Goal: Register for event/course

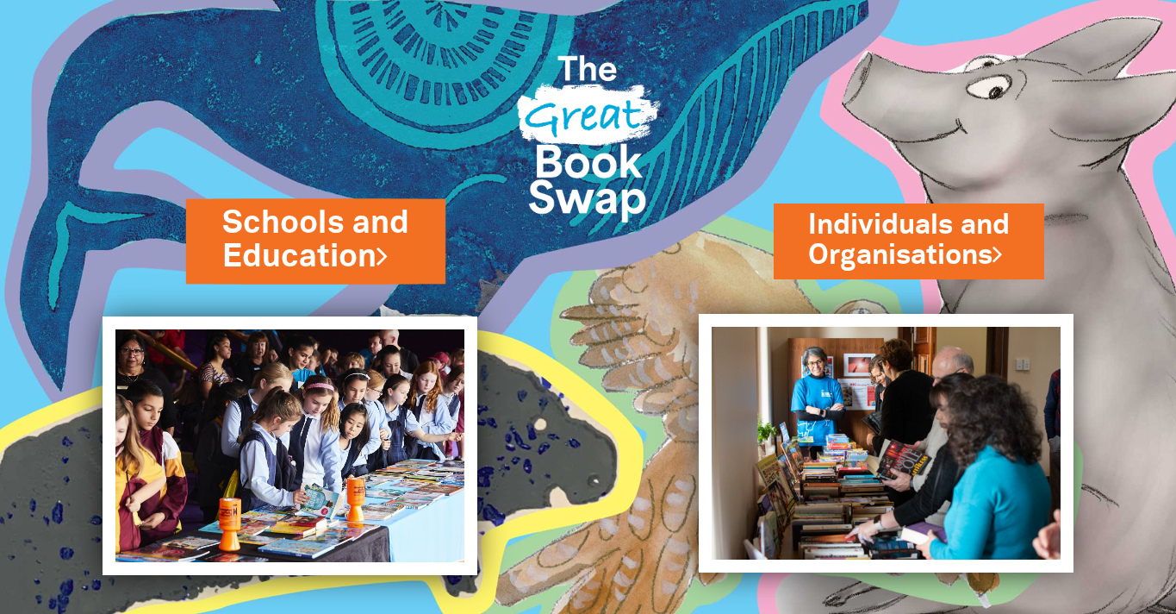
click at [326, 254] on link "Schools and Education" at bounding box center [315, 241] width 187 height 78
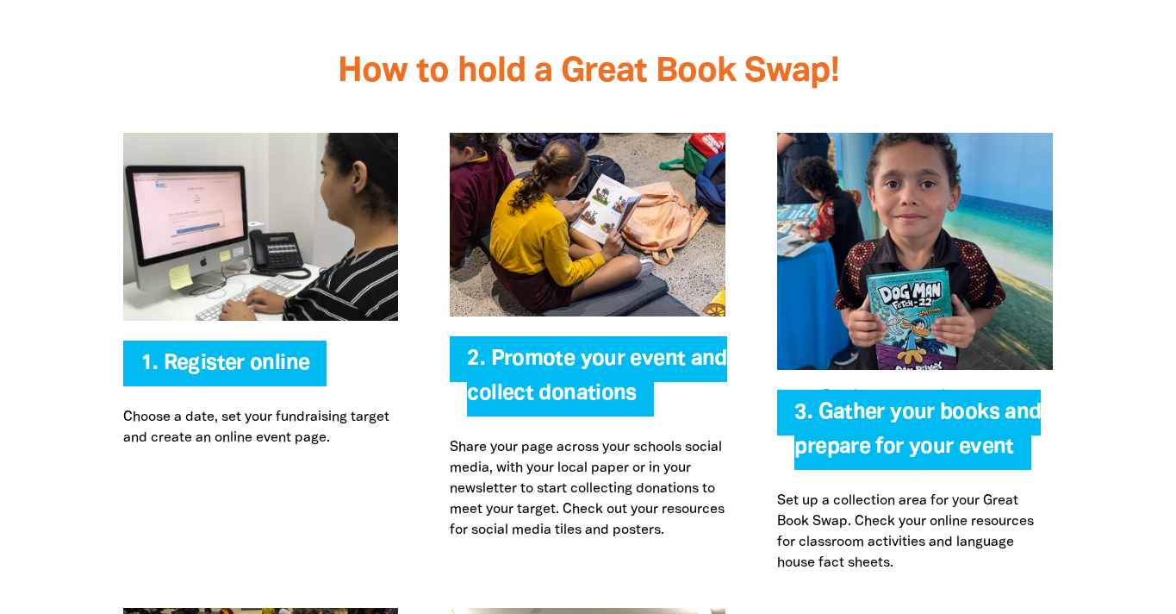
scroll to position [3648, 0]
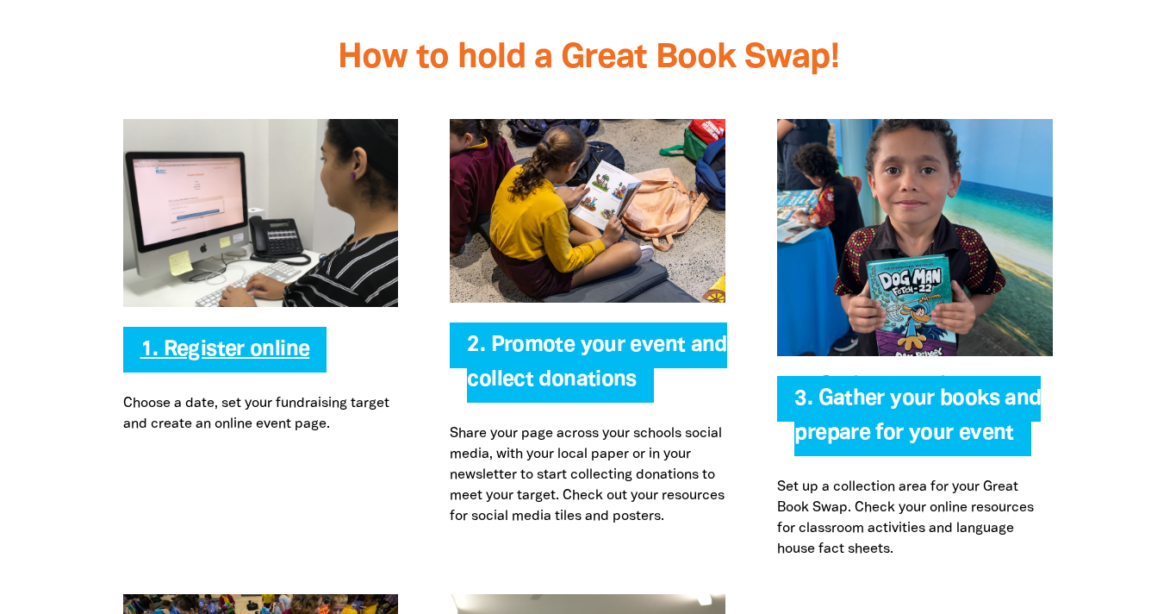
type input "[EMAIL_ADDRESS][DOMAIN_NAME]"
click at [246, 340] on link "1. Register online" at bounding box center [225, 350] width 170 height 20
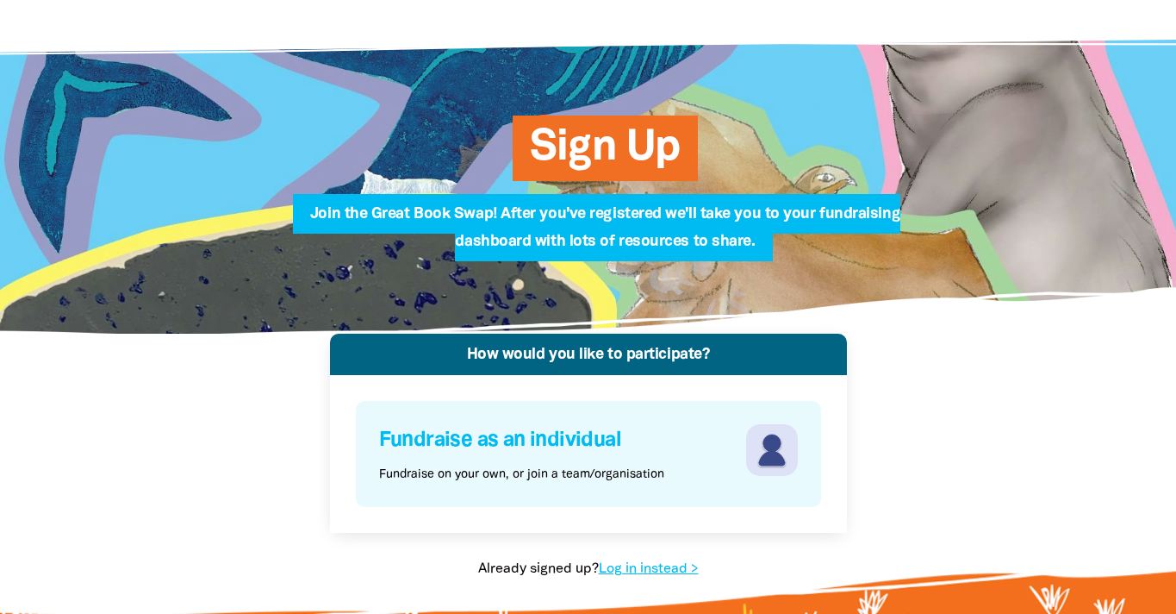
scroll to position [137, 0]
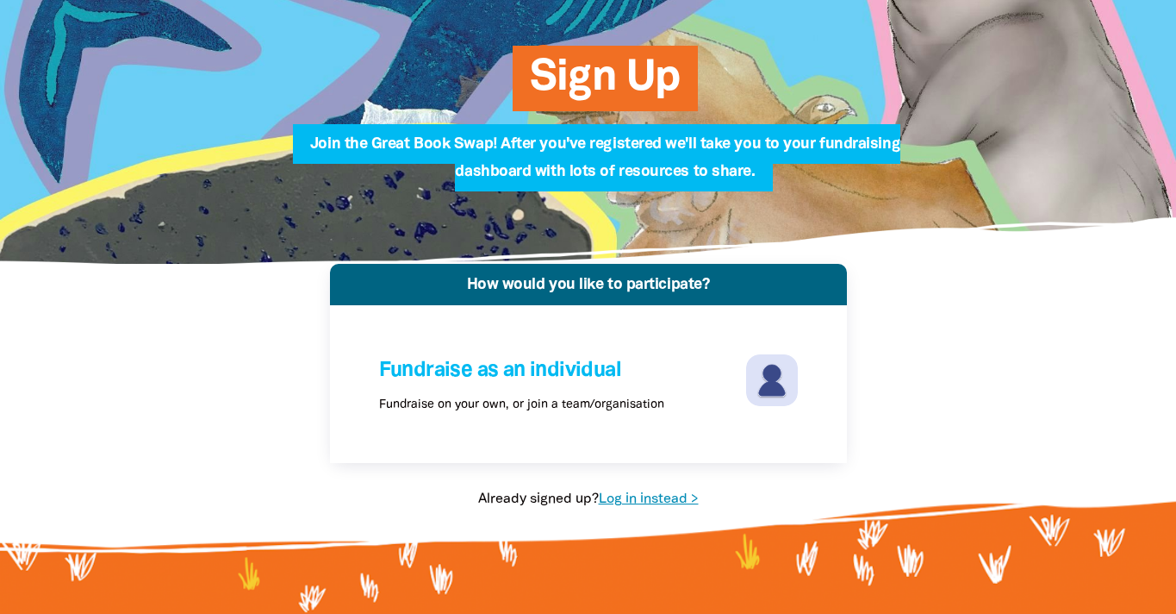
click at [652, 502] on link "Log in instead >" at bounding box center [649, 499] width 100 height 12
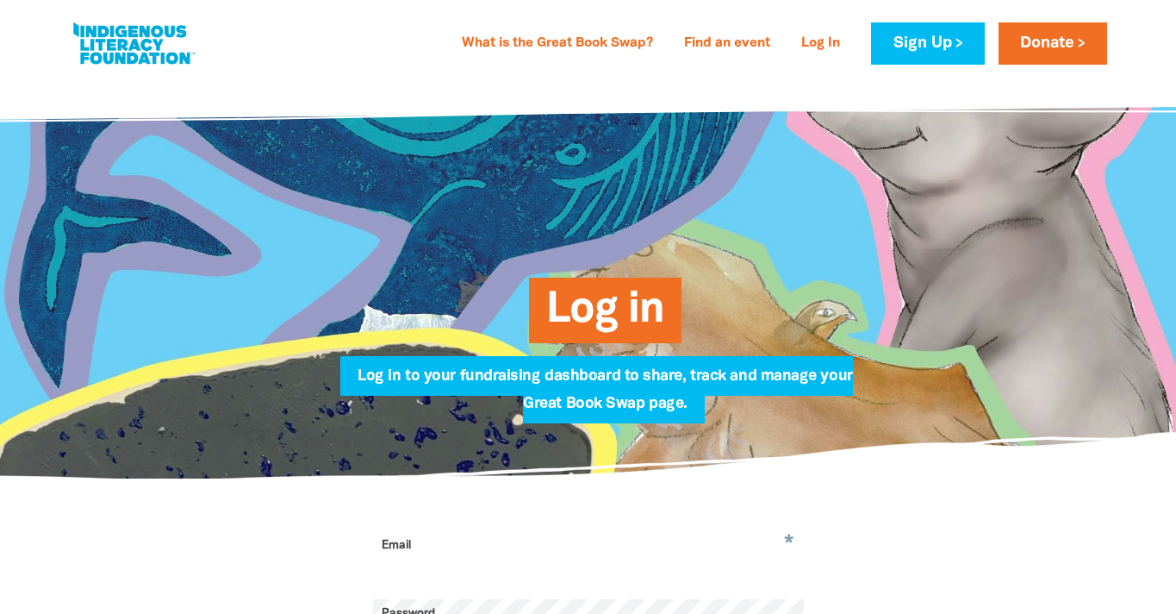
type input "[EMAIL_ADDRESS][DOMAIN_NAME]"
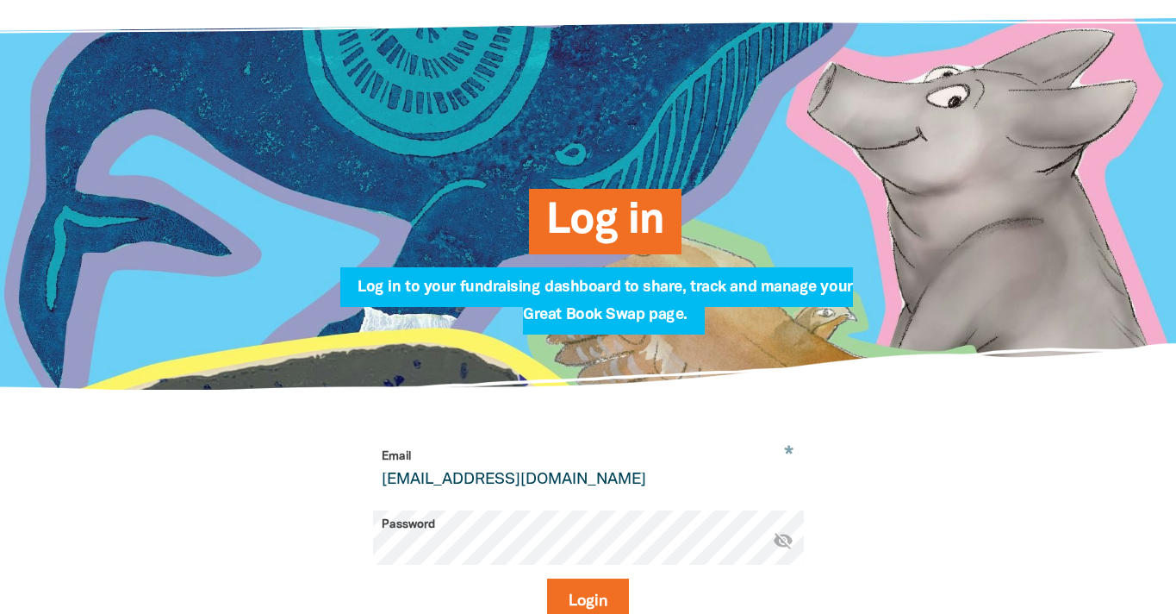
scroll to position [308, 0]
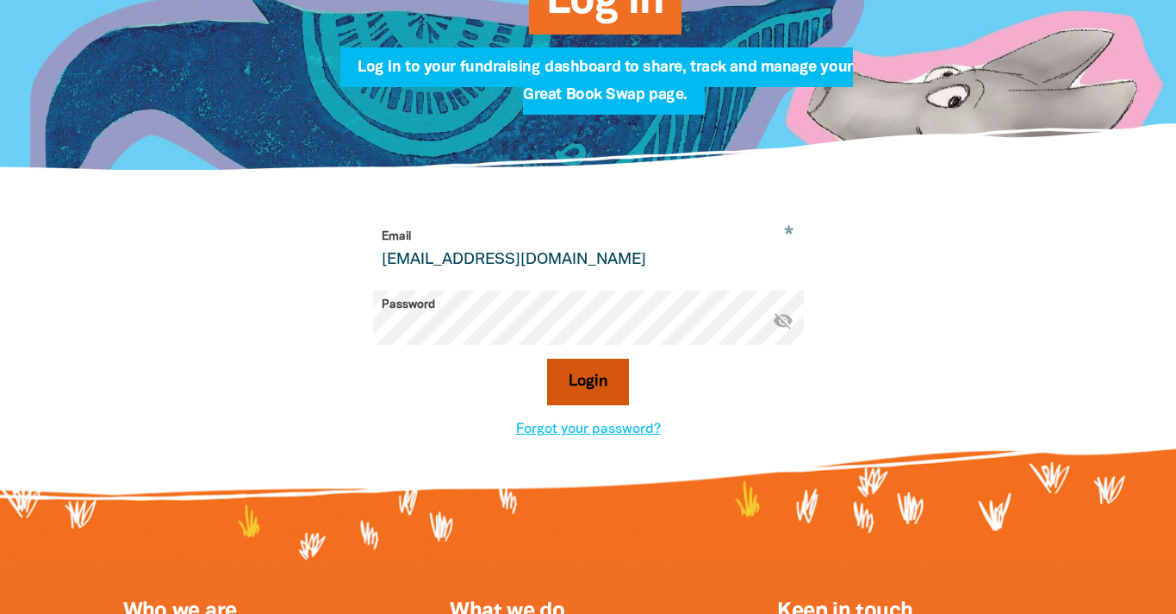
click at [583, 374] on button "Login" at bounding box center [588, 381] width 82 height 47
select select "early-learning"
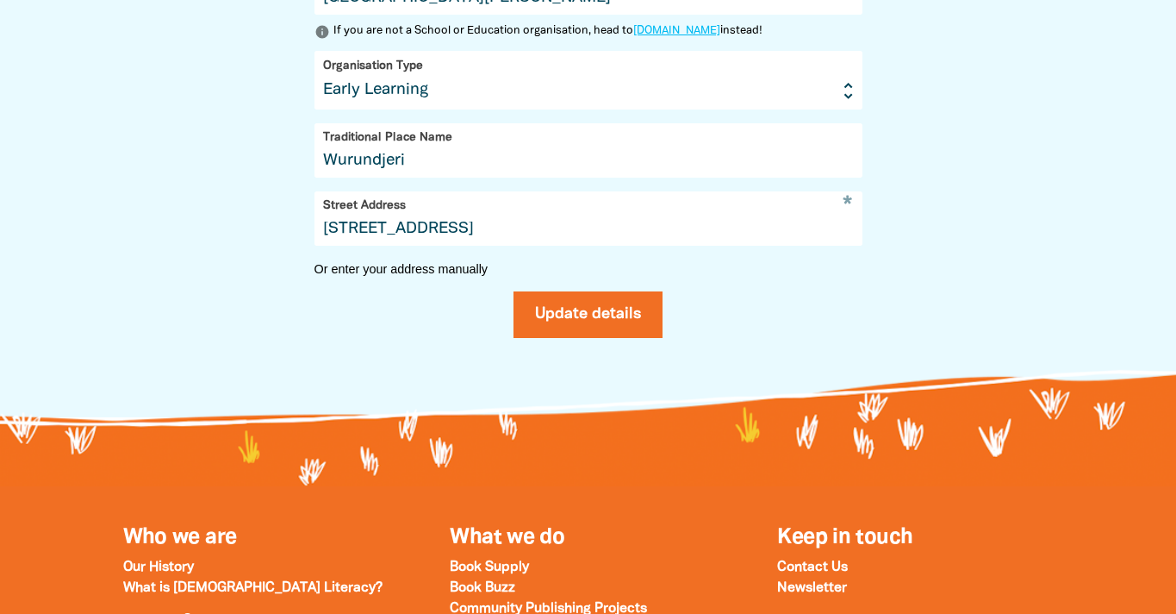
scroll to position [909, 0]
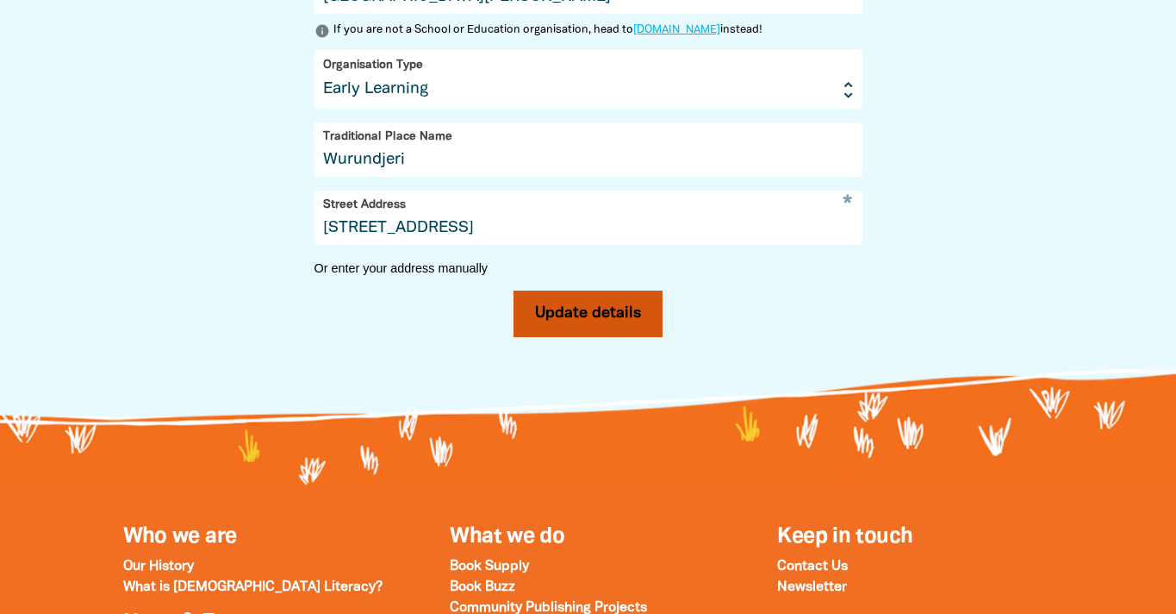
click at [599, 319] on button "Update details" at bounding box center [588, 313] width 149 height 47
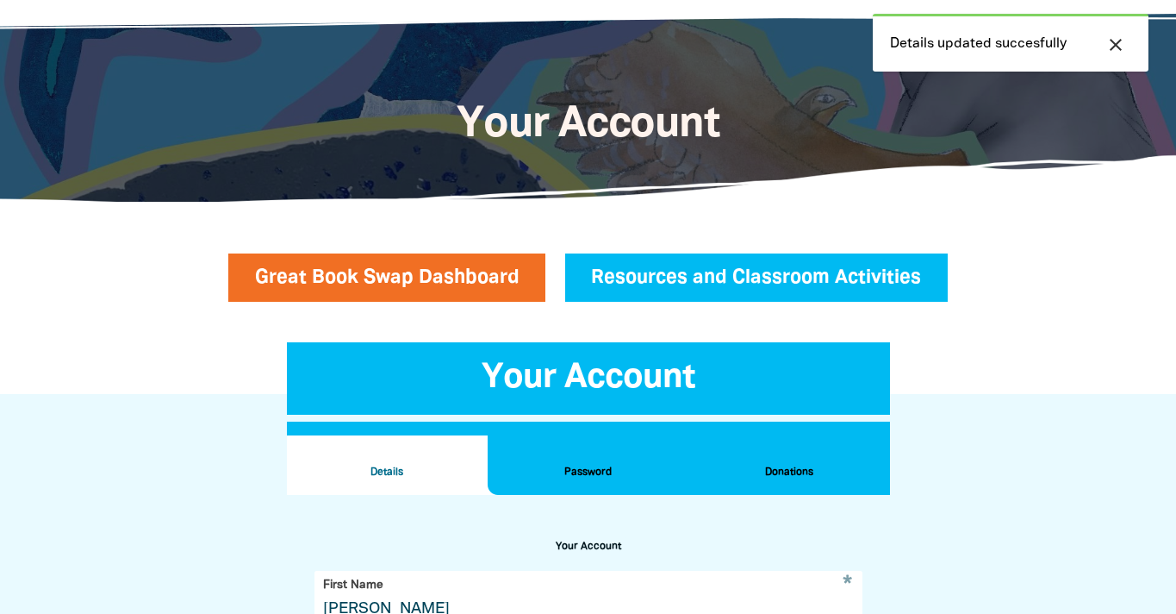
scroll to position [89, 0]
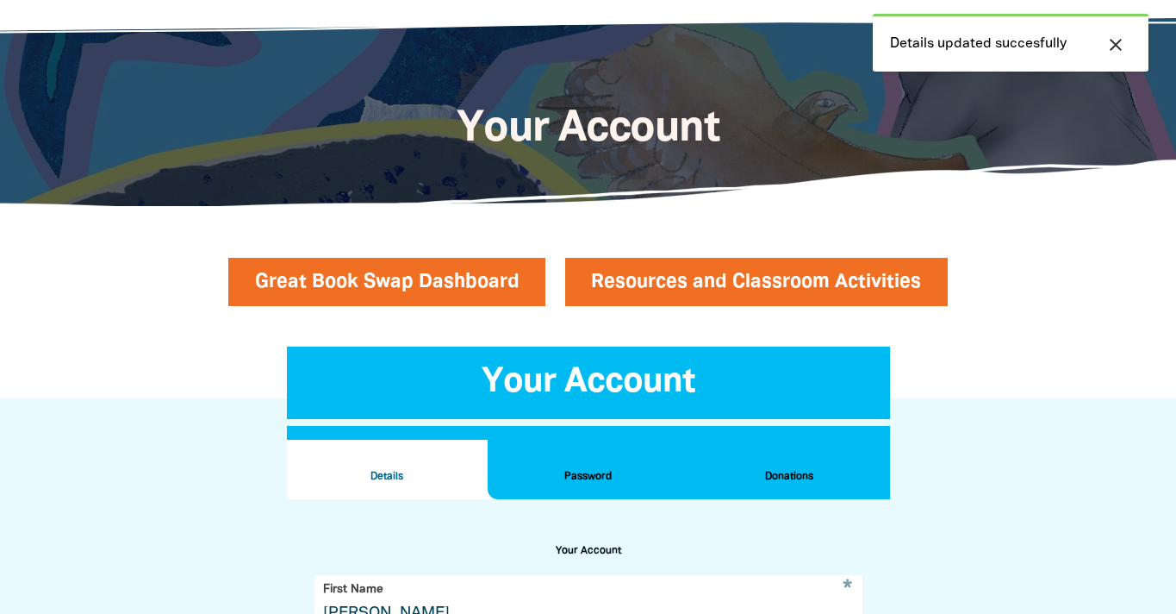
click at [690, 290] on link "Resources and Classroom Activities" at bounding box center [756, 282] width 383 height 48
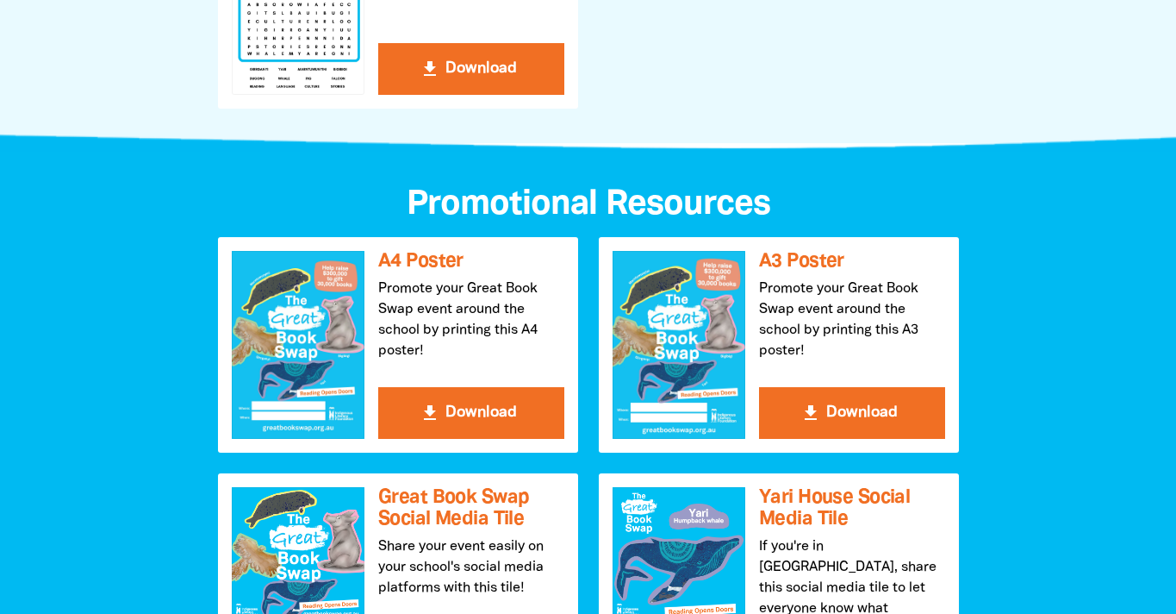
scroll to position [1766, 0]
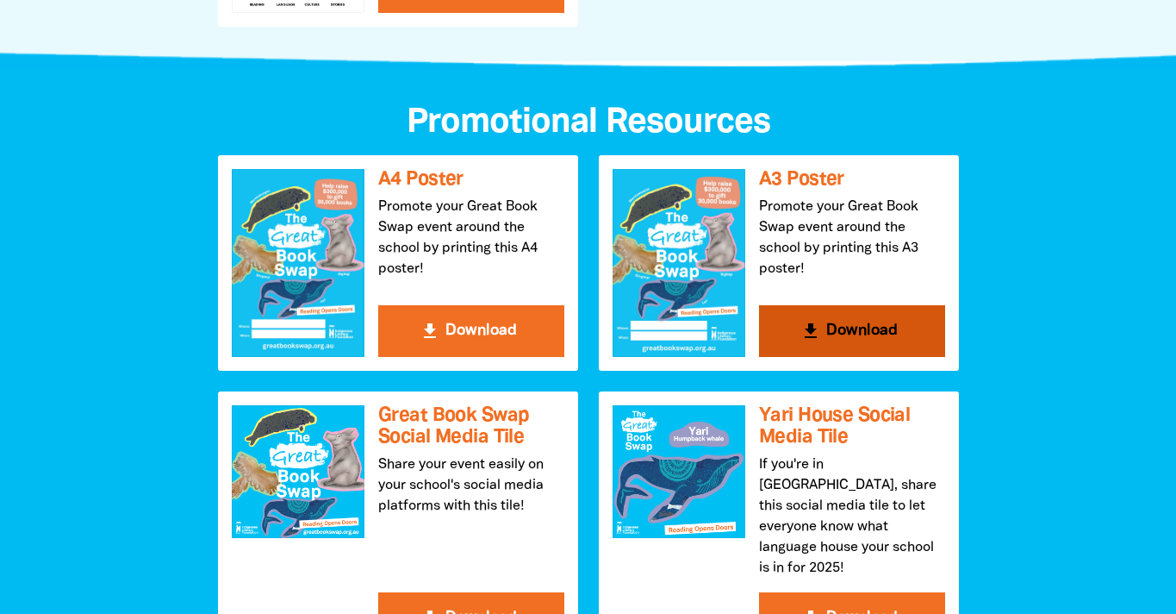
click at [853, 334] on button "get_app Download" at bounding box center [852, 331] width 186 height 52
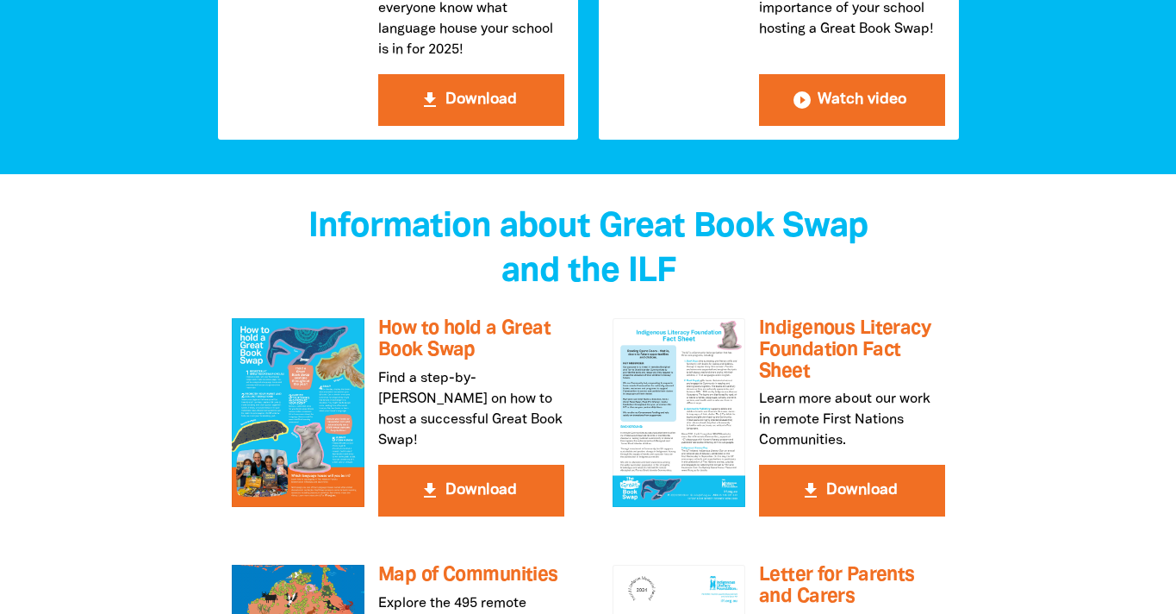
scroll to position [3199, 0]
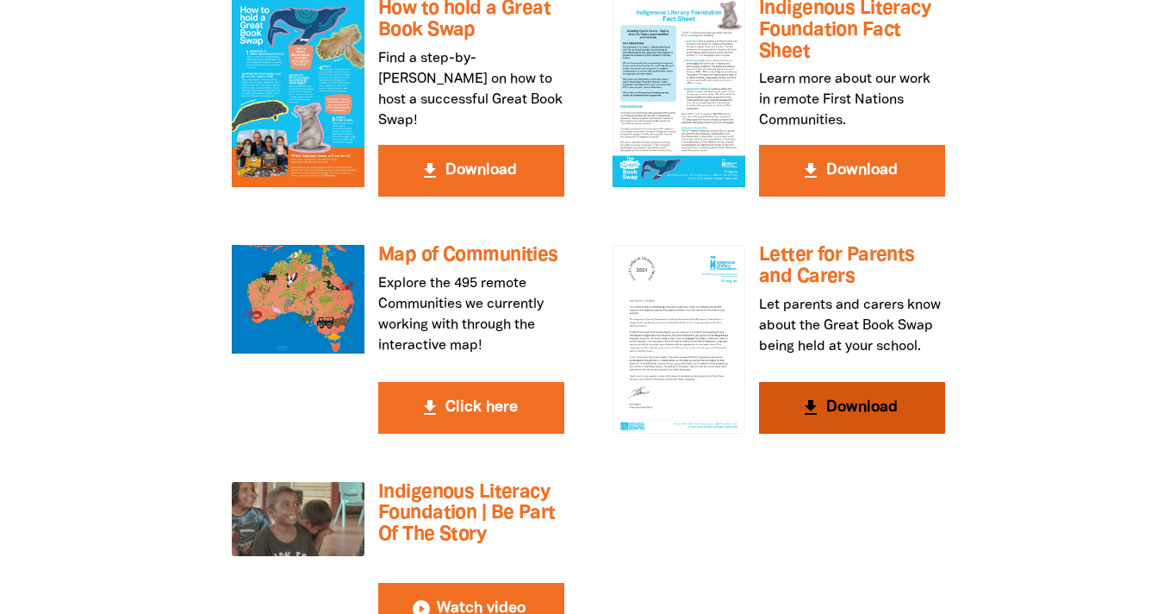
click at [847, 382] on button "get_app Download" at bounding box center [852, 408] width 186 height 52
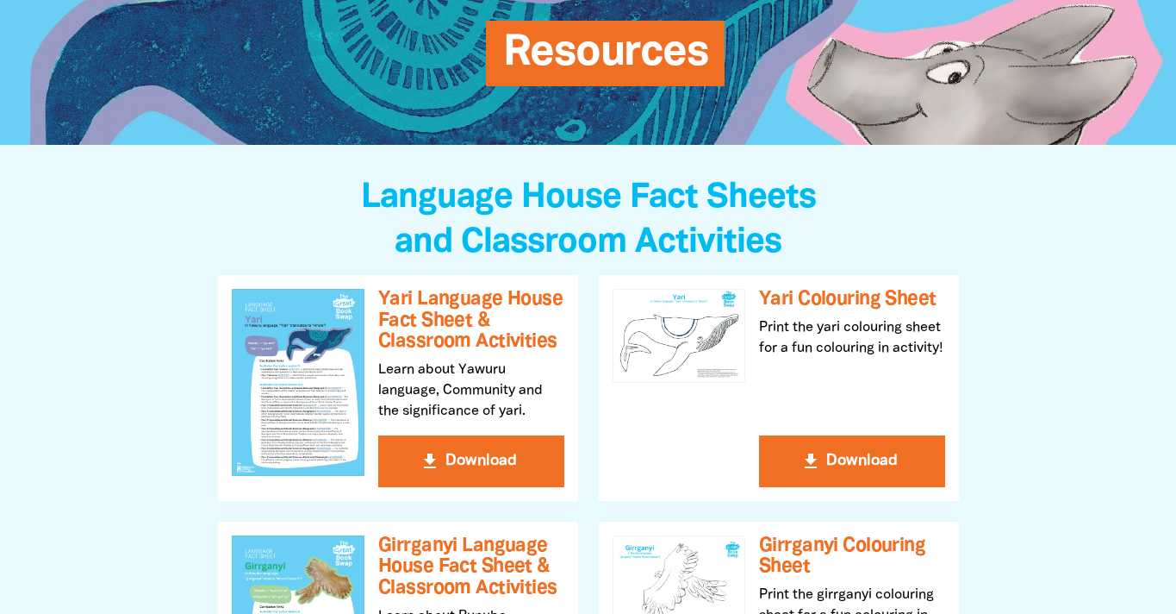
scroll to position [0, 0]
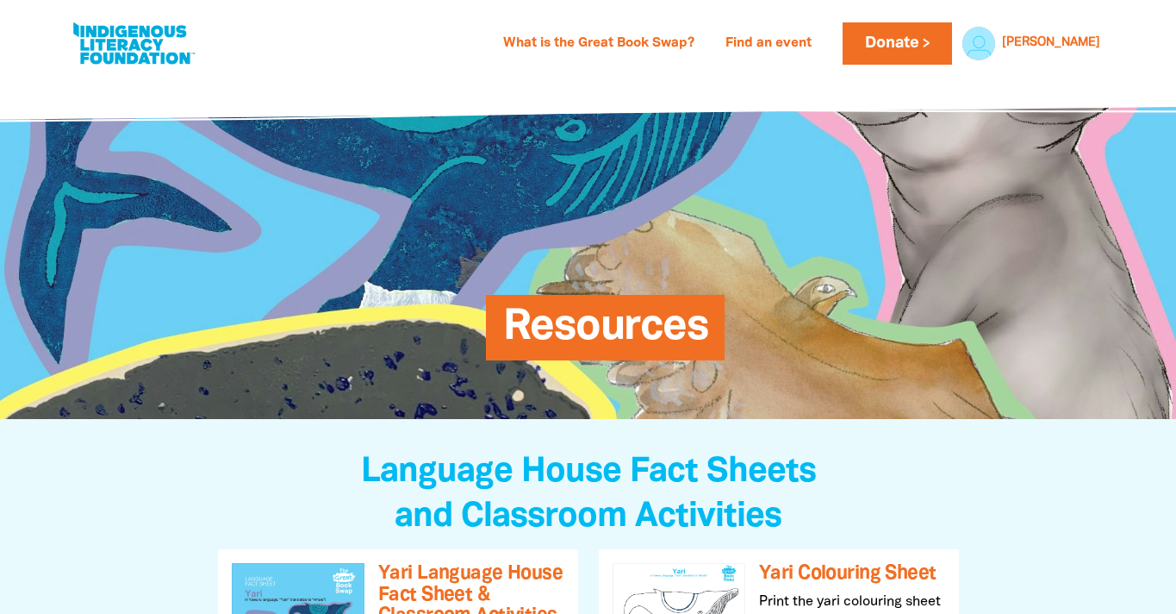
scroll to position [588, 0]
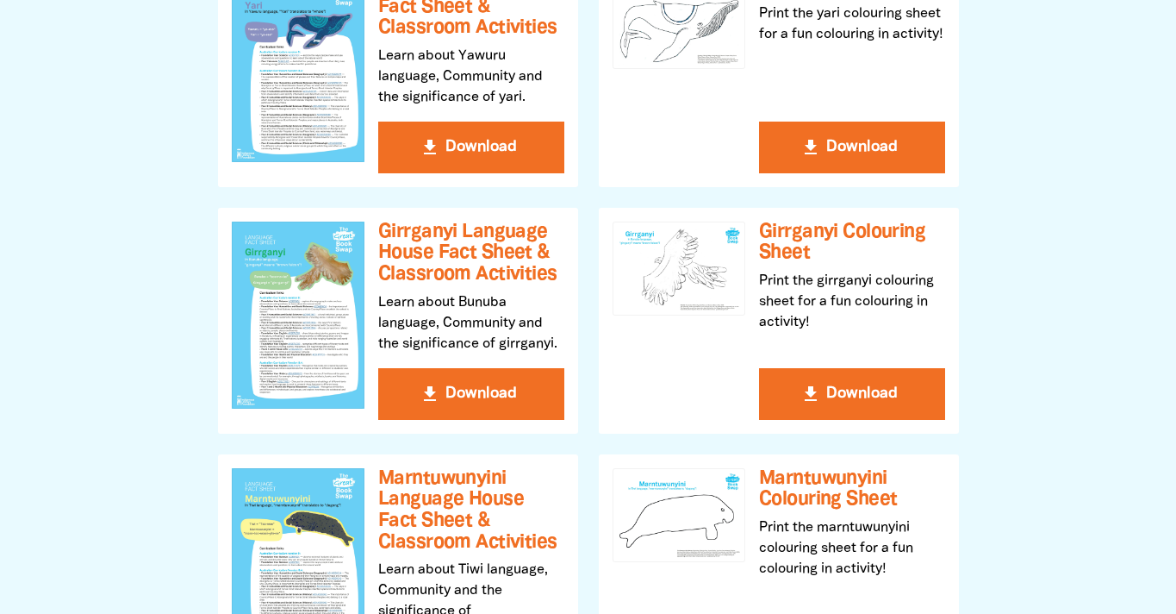
select select "early-learning"
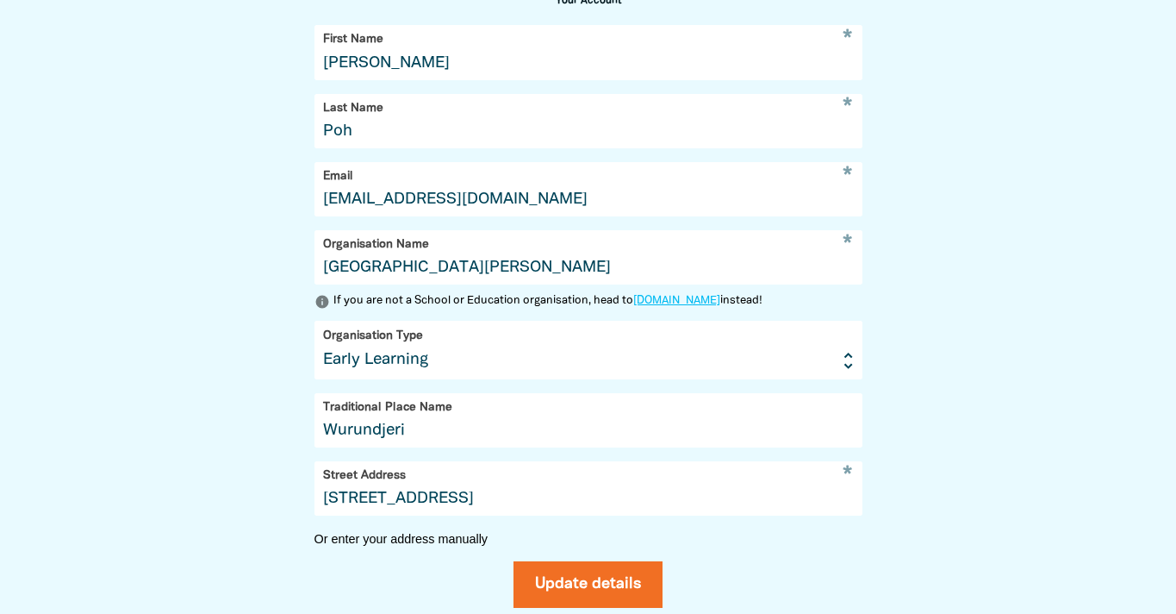
scroll to position [919, 0]
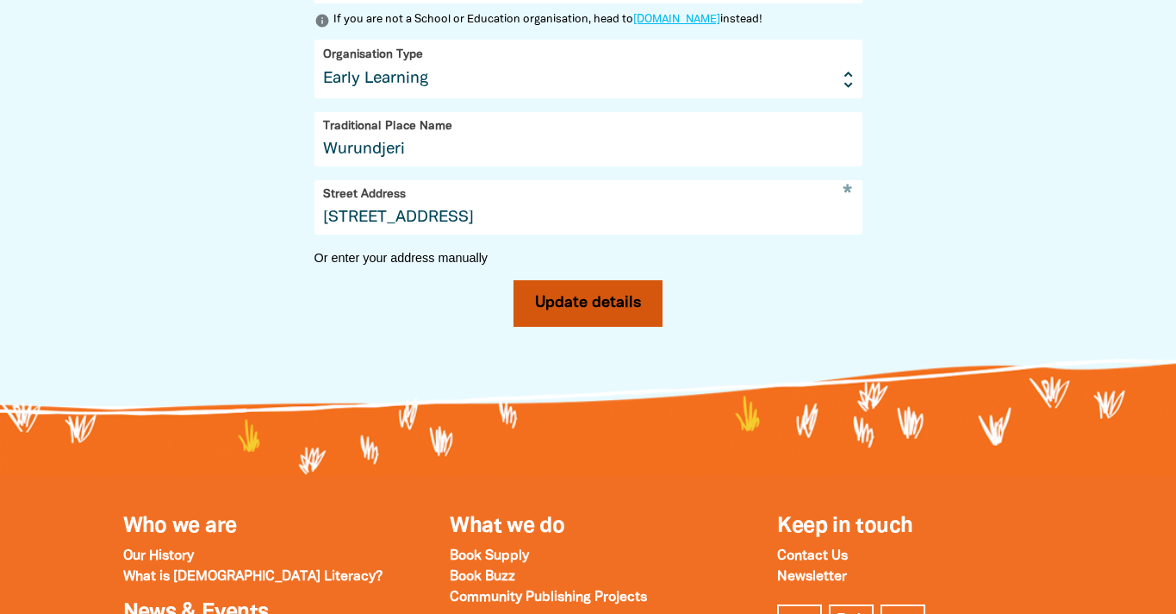
click at [595, 308] on button "Update details" at bounding box center [588, 303] width 149 height 47
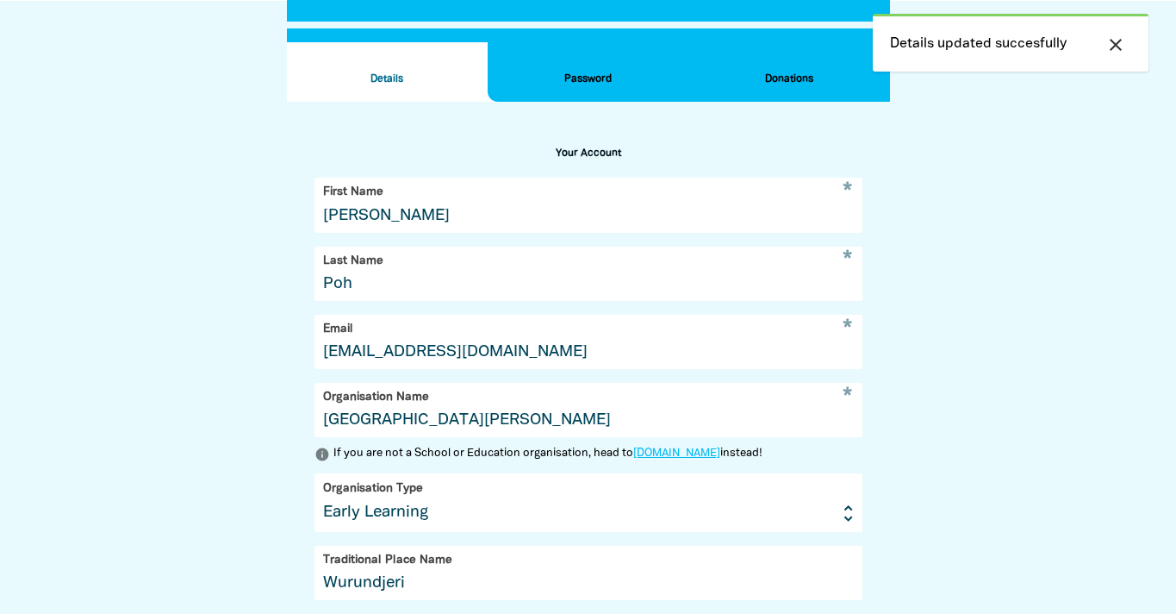
scroll to position [90, 0]
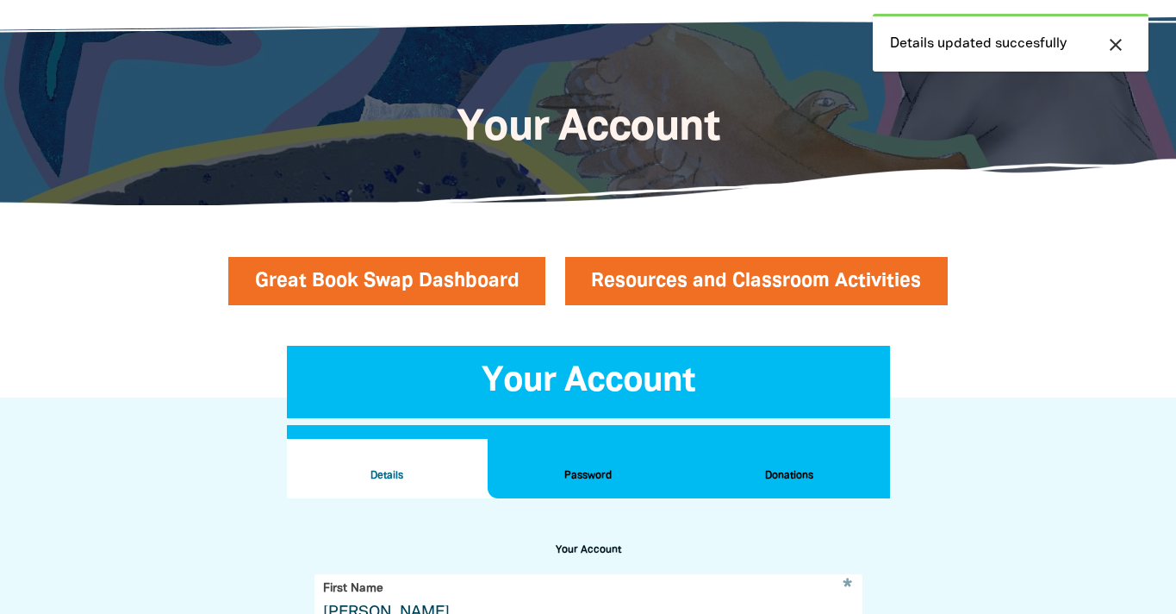
click at [813, 278] on link "Resources and Classroom Activities" at bounding box center [756, 281] width 383 height 48
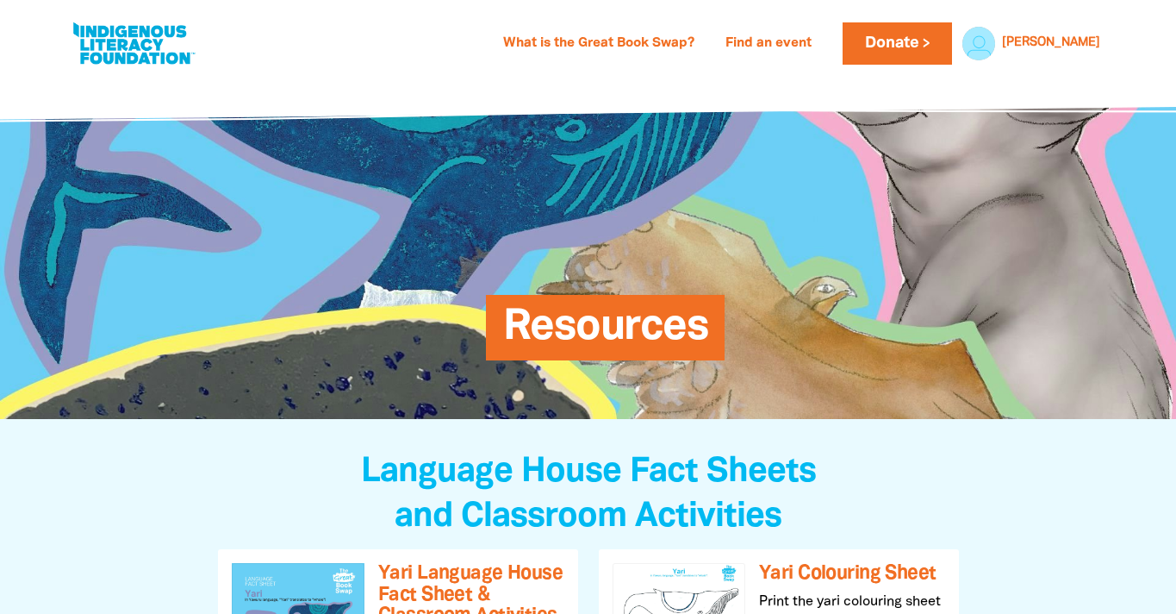
select select "early-learning"
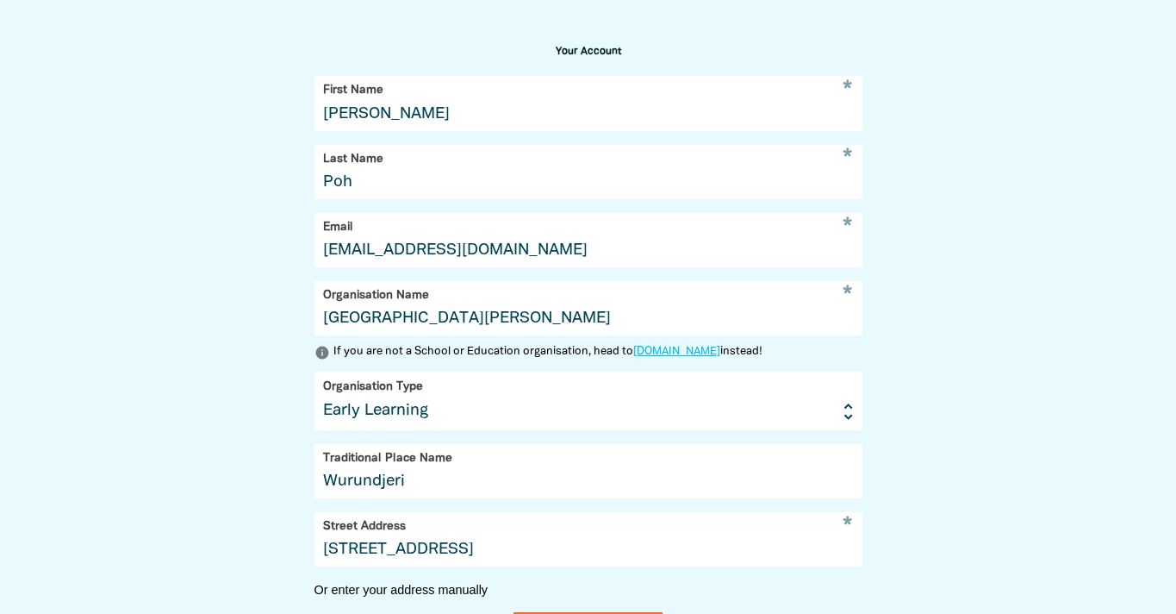
scroll to position [112, 0]
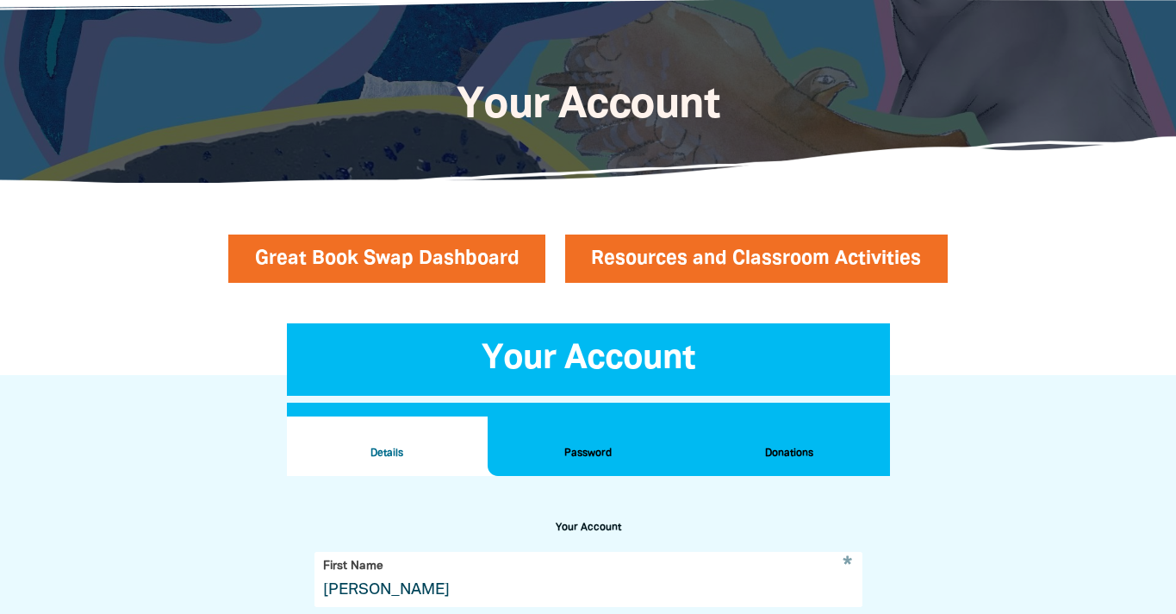
click at [619, 277] on link "Resources and Classroom Activities" at bounding box center [756, 258] width 383 height 48
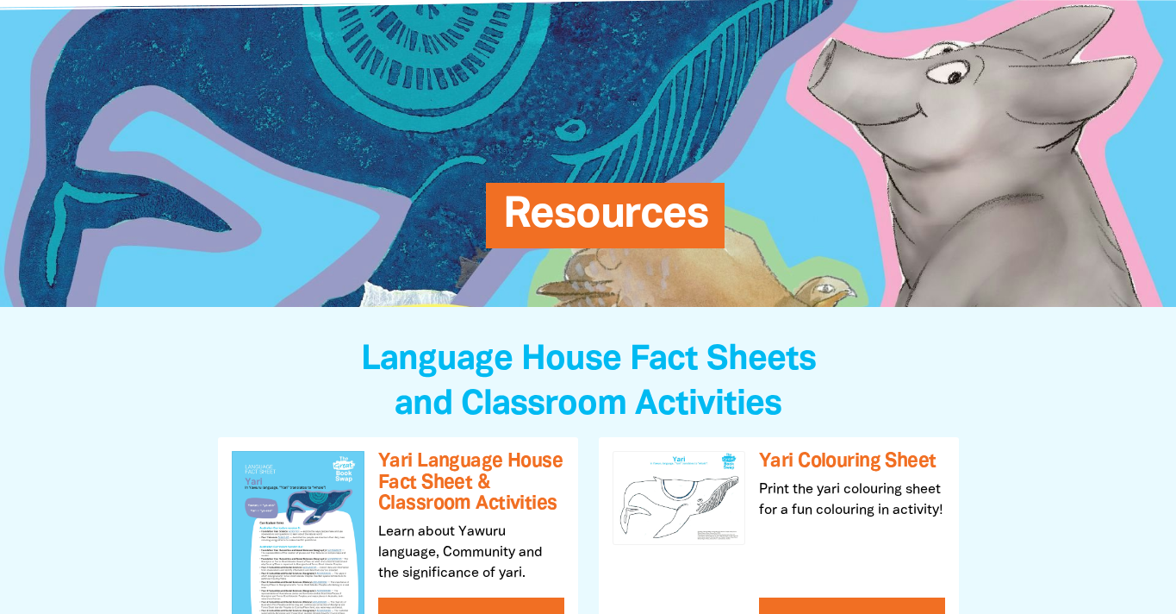
select select "early-learning"
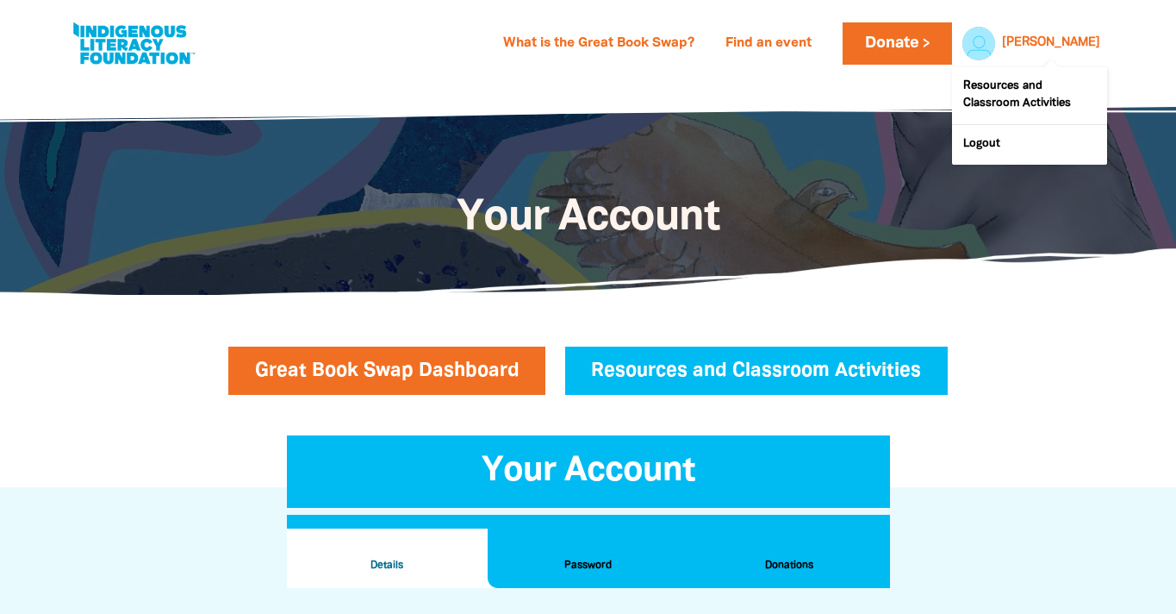
click at [1081, 39] on link "[PERSON_NAME]" at bounding box center [1051, 43] width 98 height 12
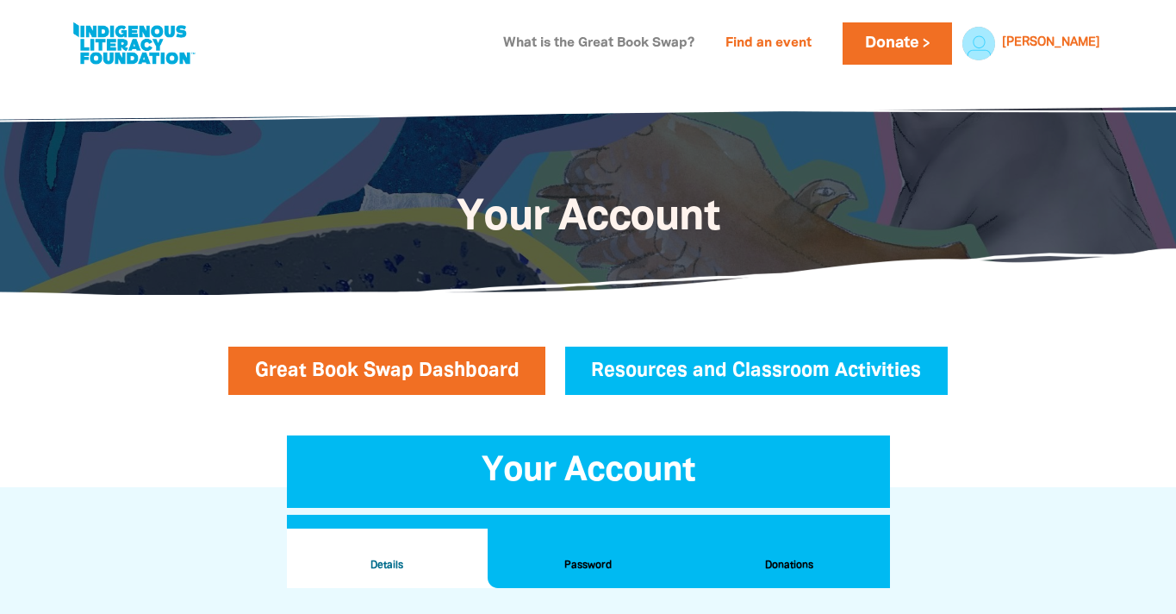
click at [632, 40] on link "What is the Great Book Swap?" at bounding box center [599, 44] width 212 height 28
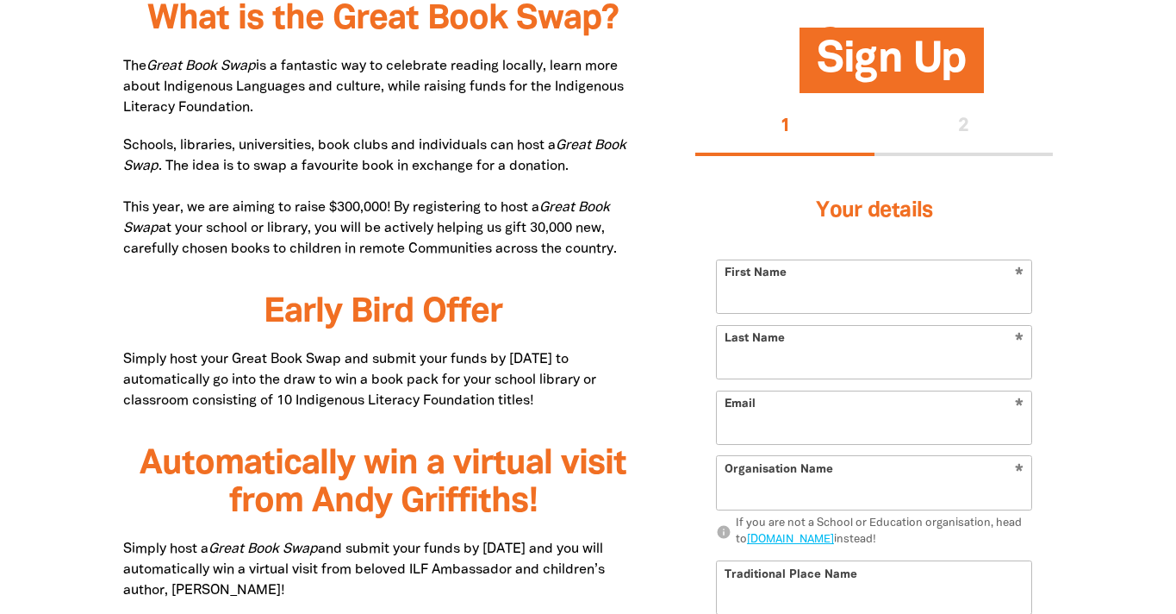
type input "[PERSON_NAME]"
type input "Poh"
type input "[EMAIL_ADDRESS][DOMAIN_NAME]"
type input "[GEOGRAPHIC_DATA][PERSON_NAME]"
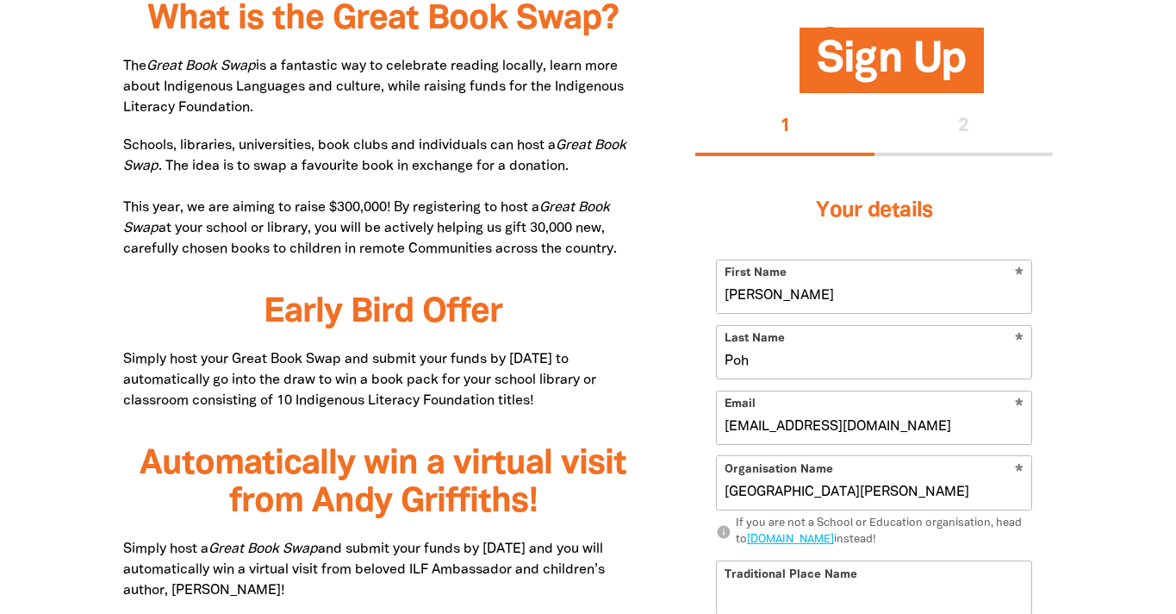
select select "early-learning"
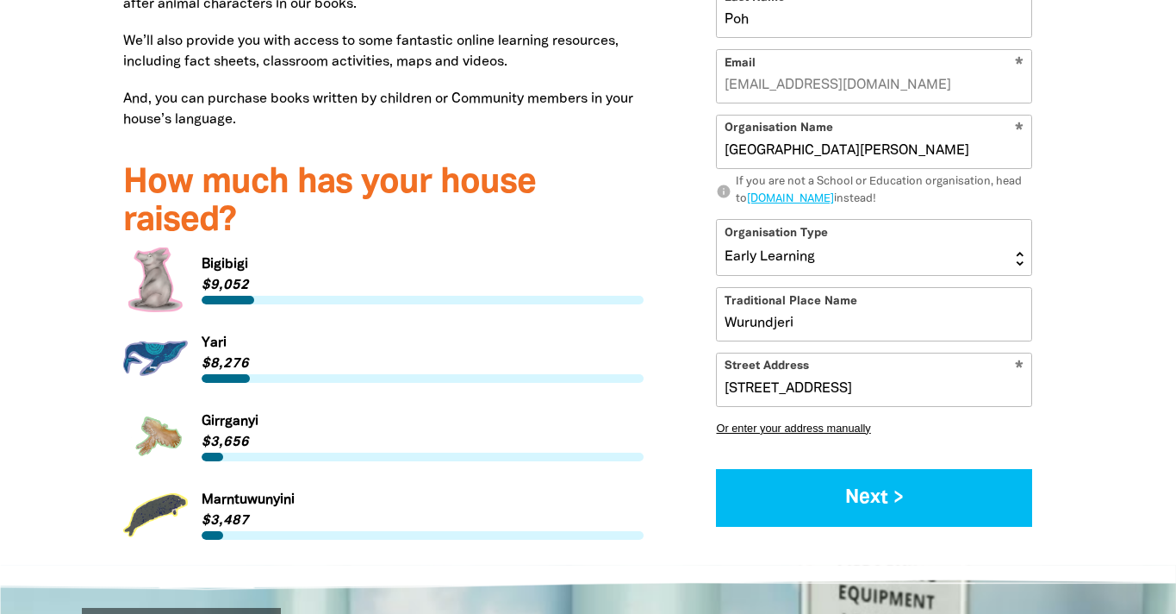
scroll to position [2035, 0]
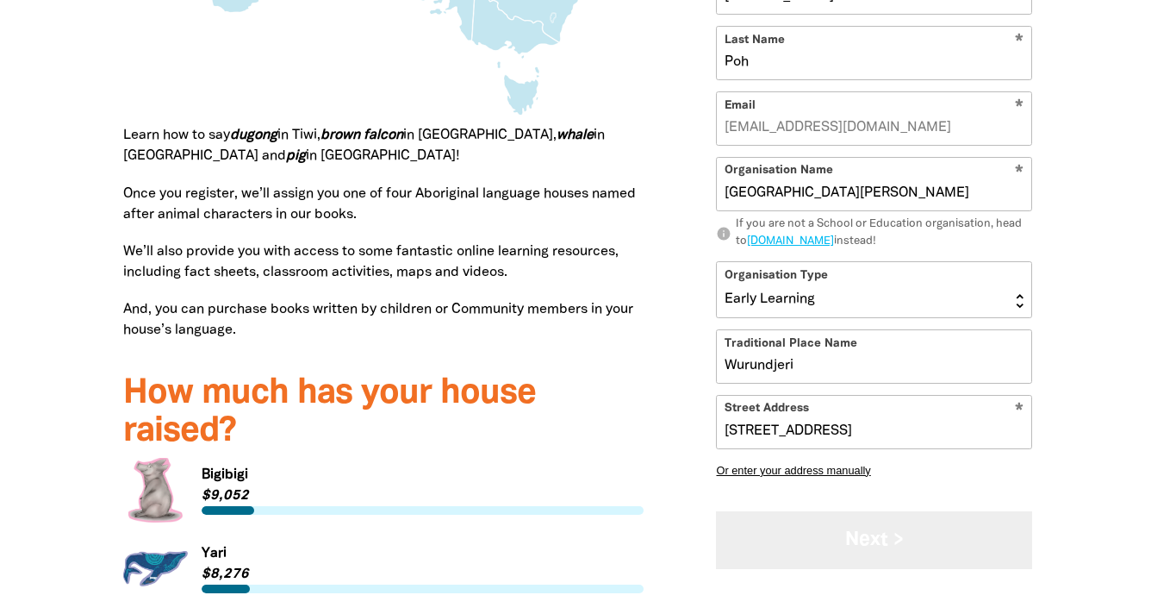
click at [740, 555] on button "Next >" at bounding box center [874, 539] width 316 height 58
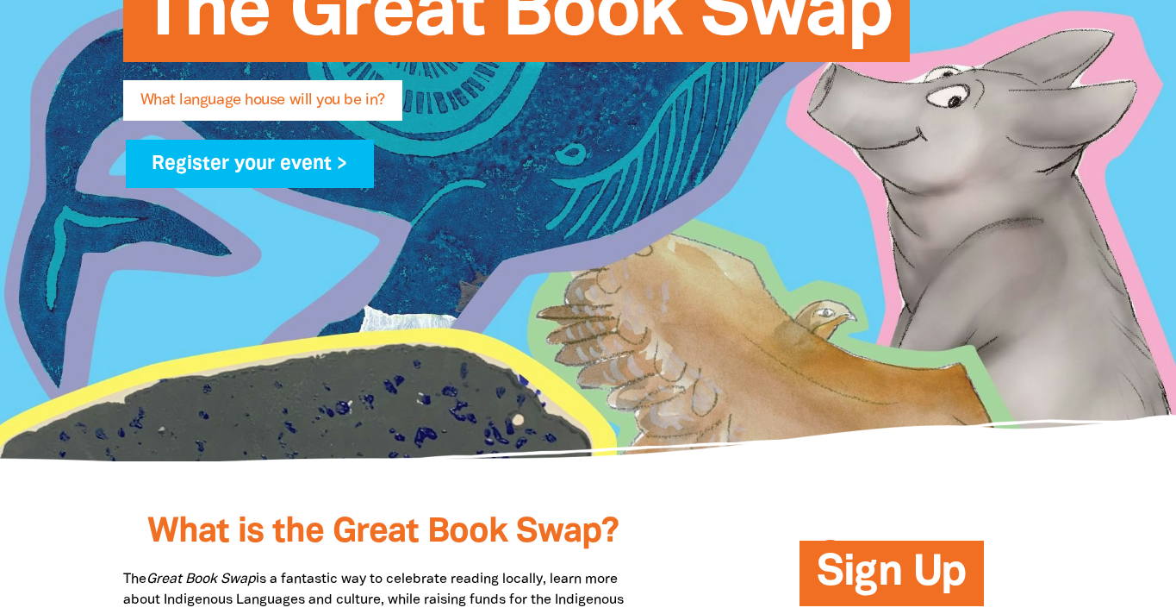
scroll to position [140, 0]
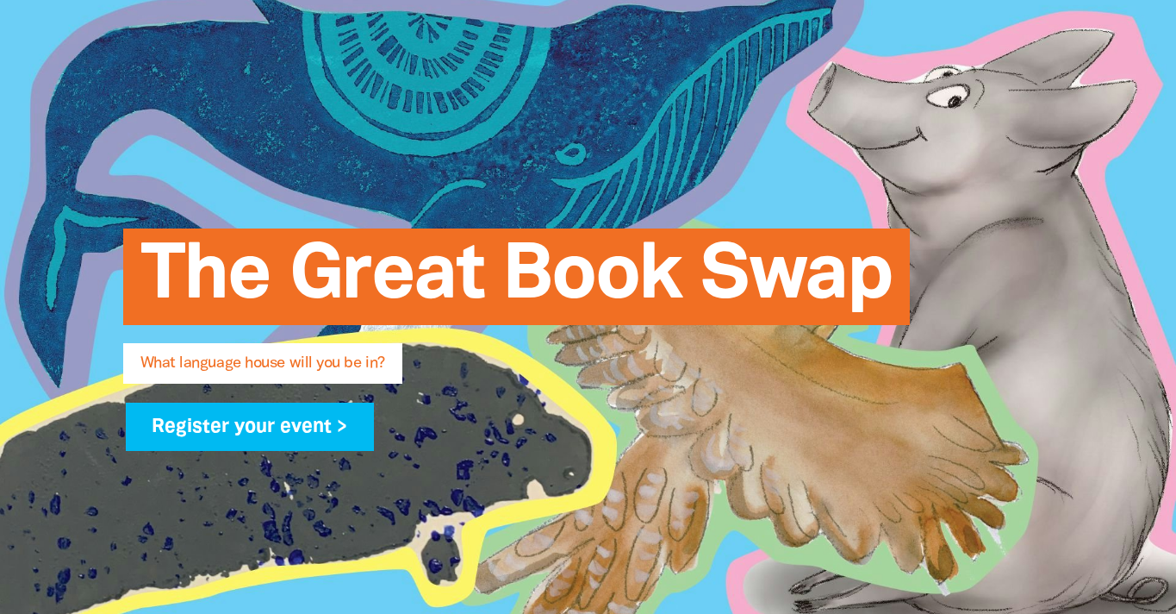
click at [240, 368] on span "What language house will you be in?" at bounding box center [262, 370] width 245 height 28
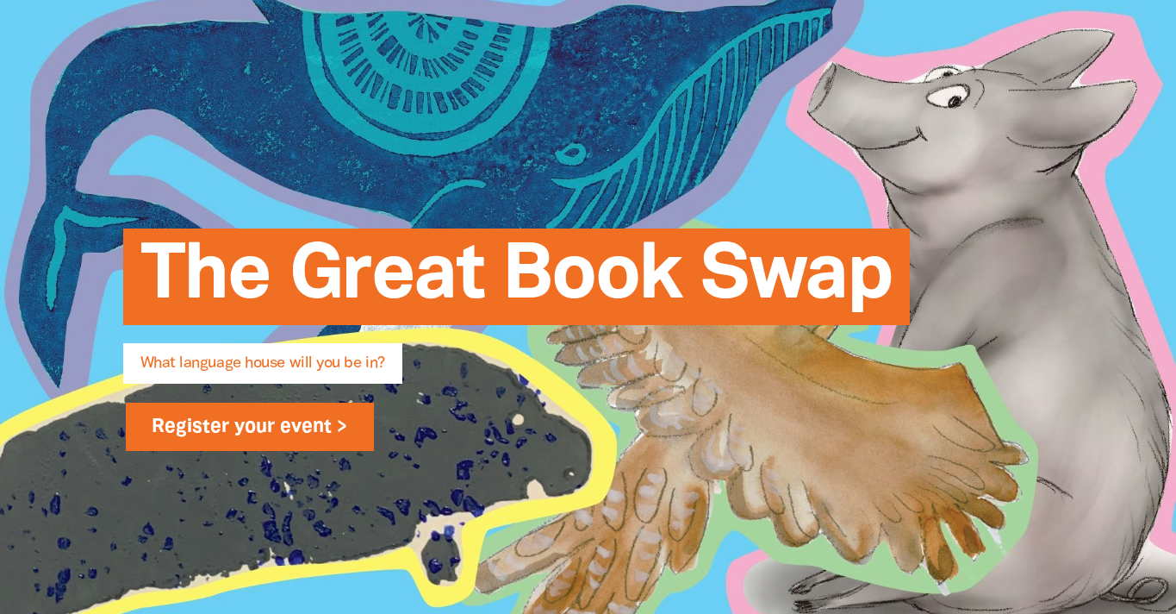
click at [233, 439] on link "Register your event >" at bounding box center [250, 426] width 249 height 48
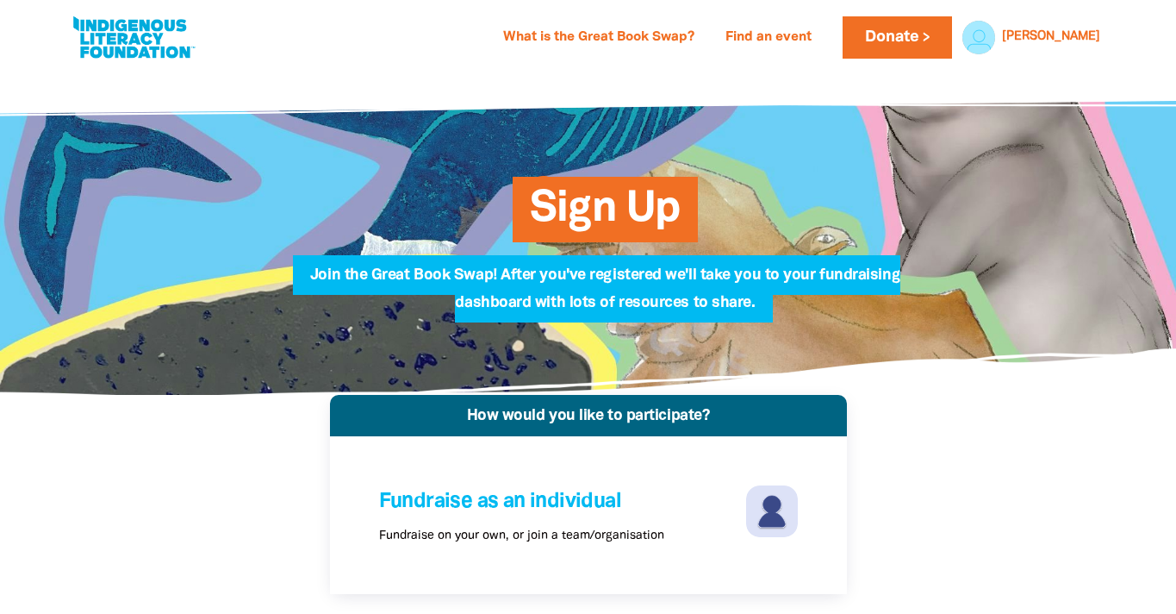
scroll to position [294, 0]
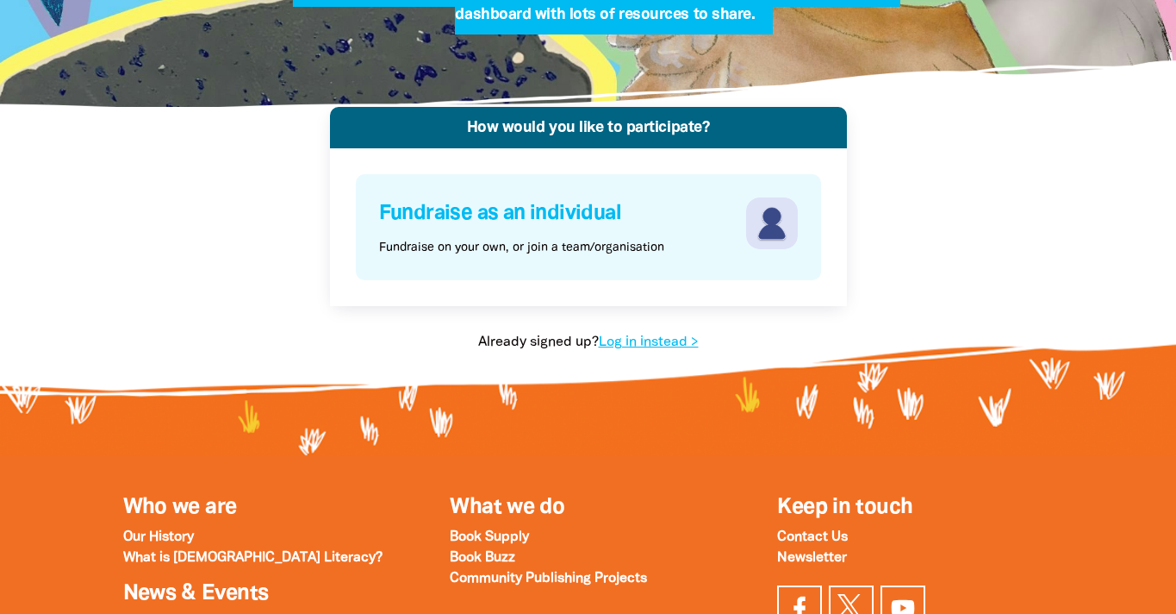
click at [669, 252] on div "Fundraise as an individual Fundraise on your own, or join a team/organisation" at bounding box center [560, 226] width 363 height 59
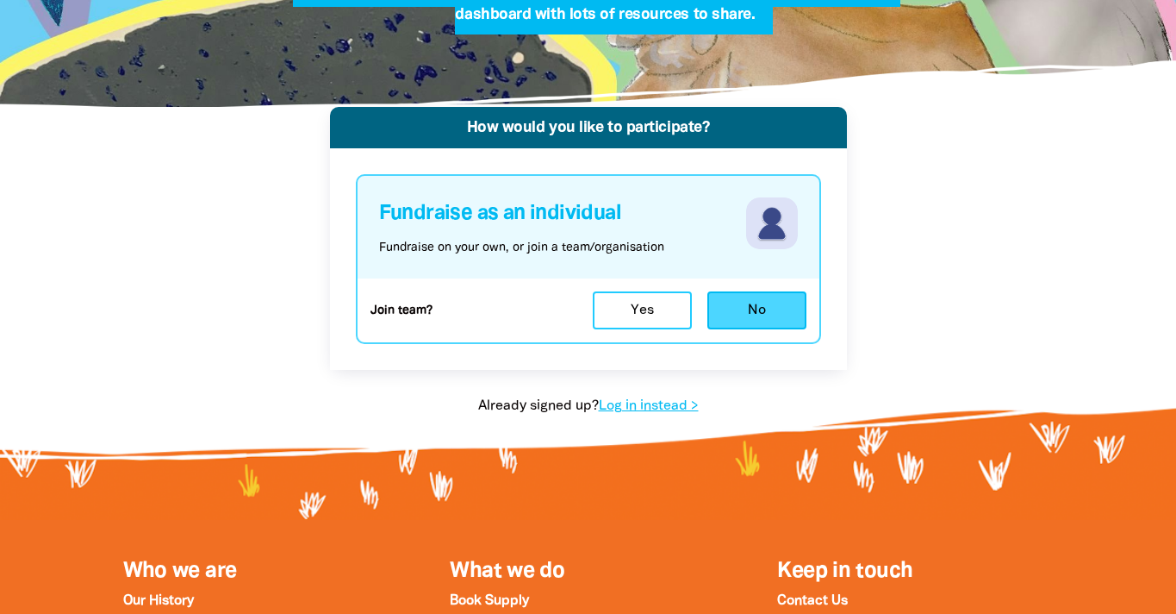
click at [736, 316] on button "No" at bounding box center [756, 310] width 99 height 38
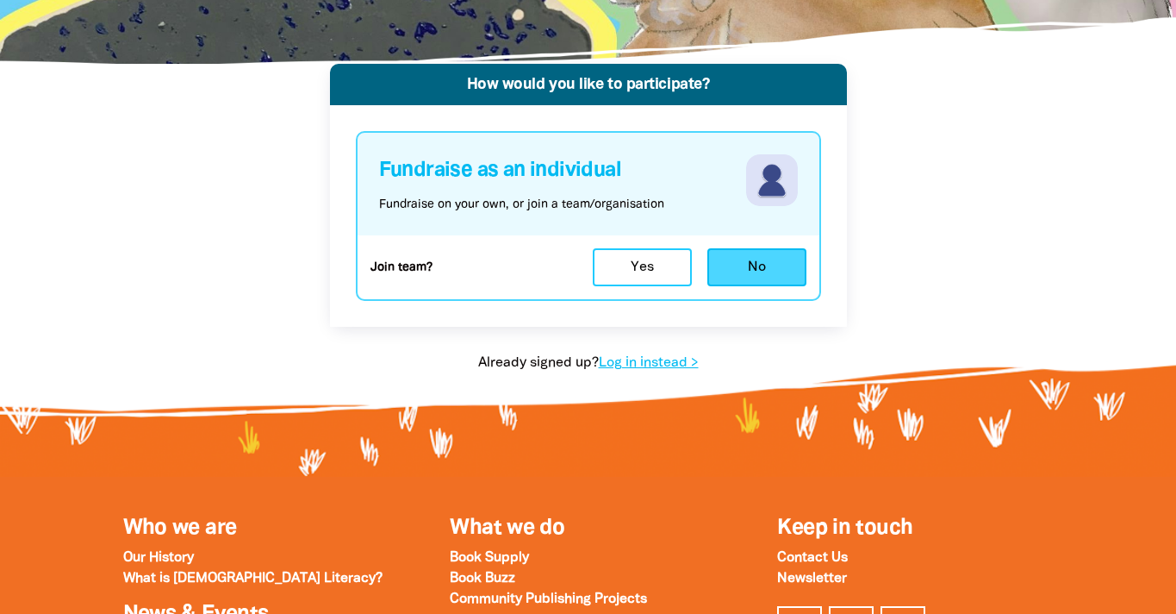
select select "early-learning"
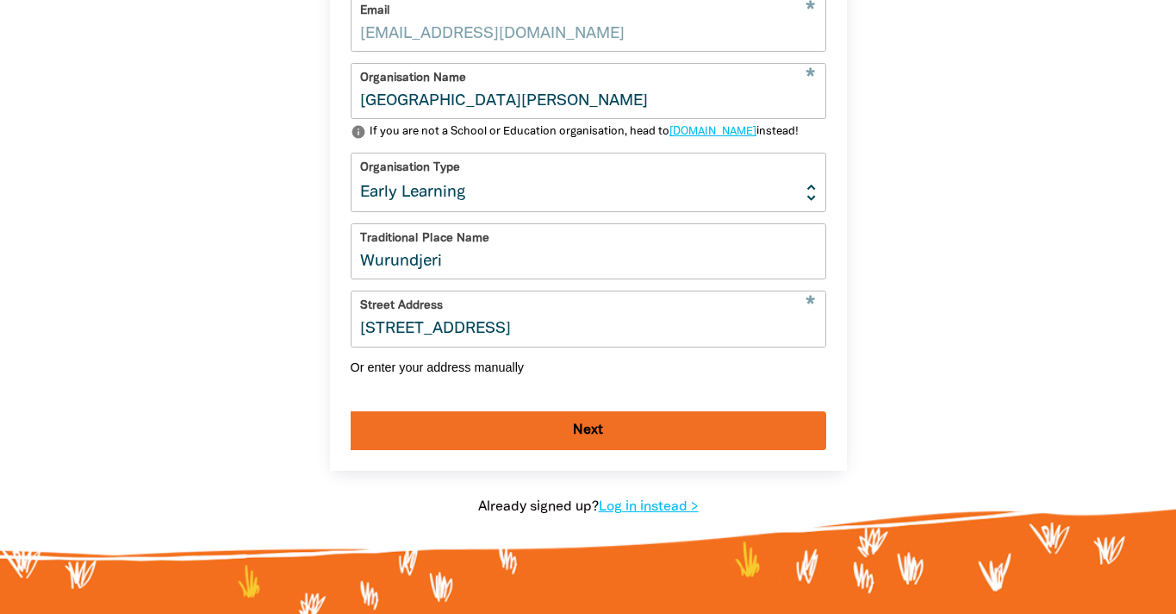
scroll to position [769, 0]
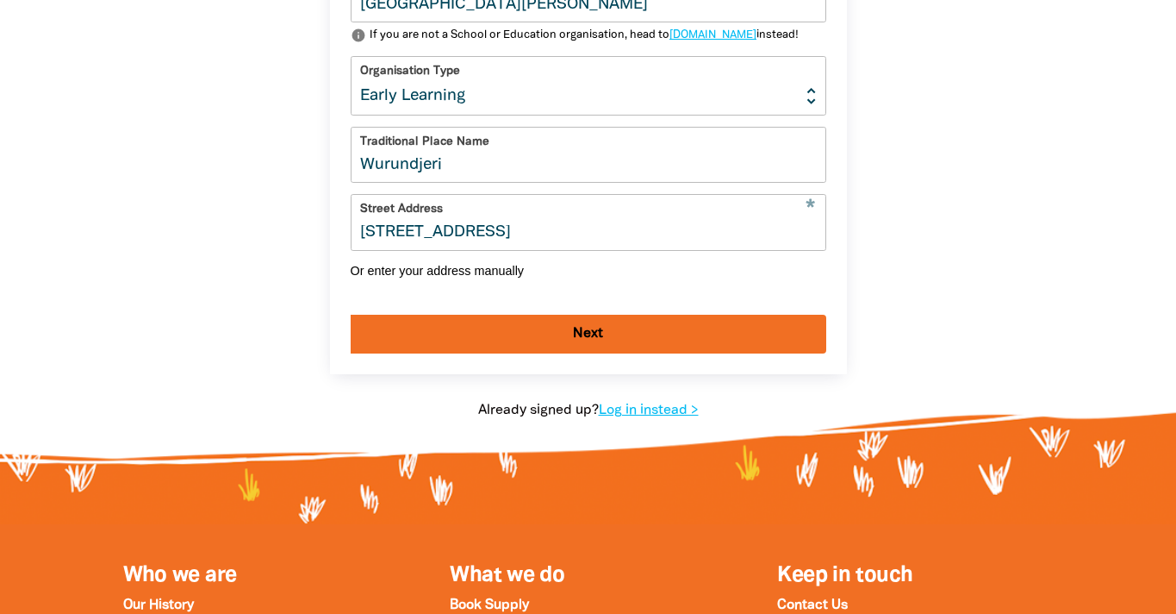
click at [640, 347] on button "Next" at bounding box center [589, 334] width 476 height 39
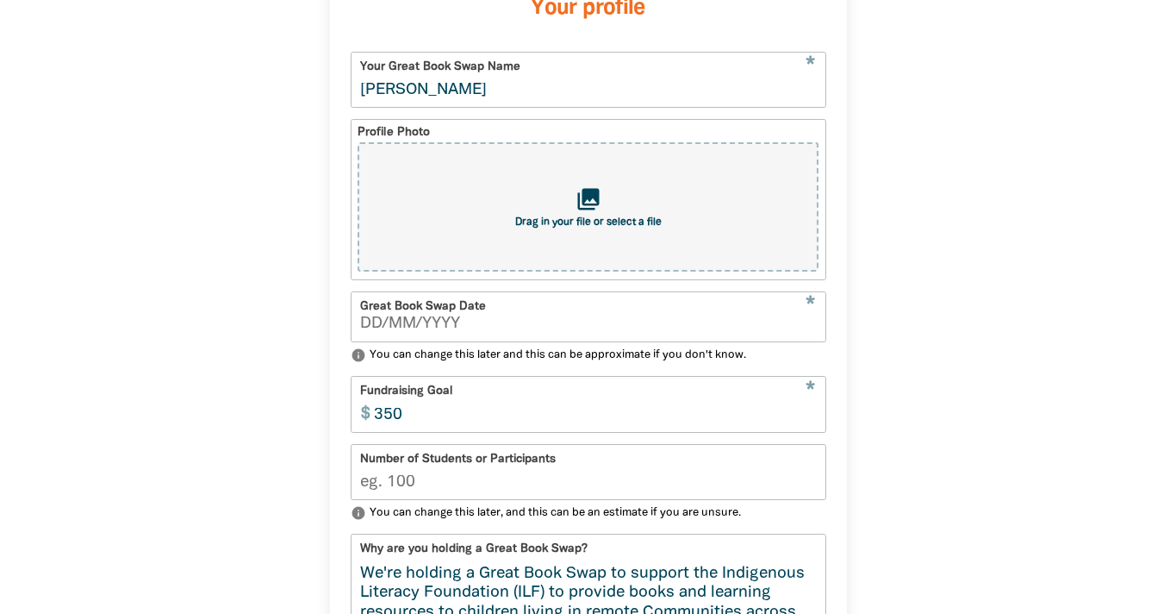
scroll to position [483, 0]
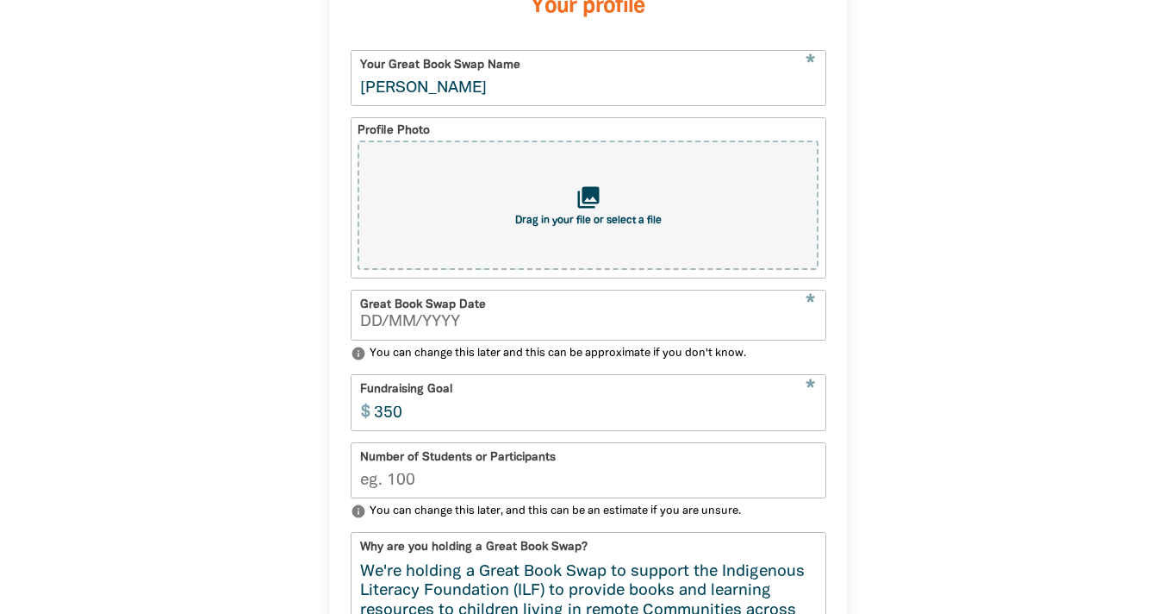
type input "__/__/____"
click at [364, 324] on input "__/__/____" at bounding box center [588, 323] width 457 height 16
click at [445, 89] on input "Chun Poh" at bounding box center [589, 78] width 474 height 54
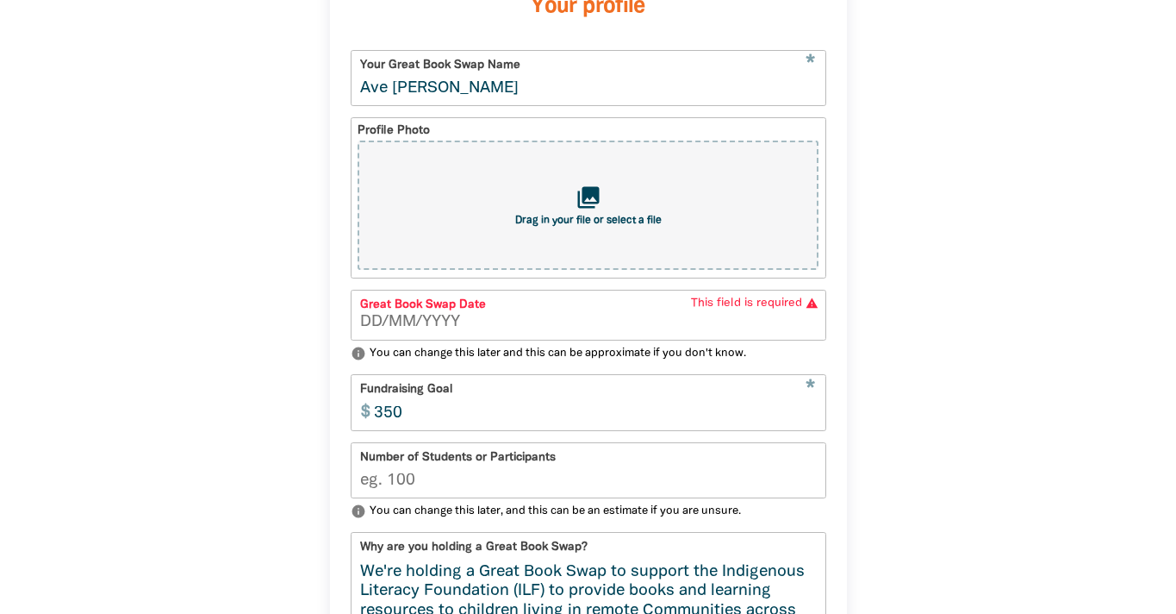
type input "[GEOGRAPHIC_DATA][PERSON_NAME]"
select select "VIC"
type input "3040"
type input "[GEOGRAPHIC_DATA][PERSON_NAME]"
click at [367, 317] on input "__/__/____" at bounding box center [588, 323] width 457 height 16
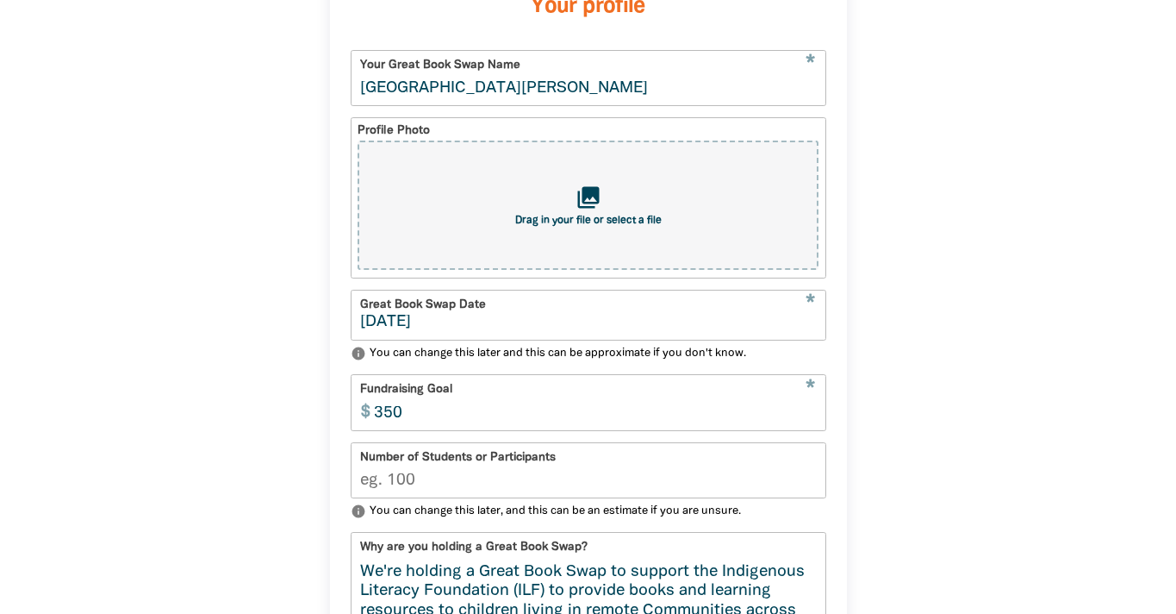
type input "[DATE]"
click at [645, 464] on input "Number of Students or Participants" at bounding box center [589, 470] width 474 height 54
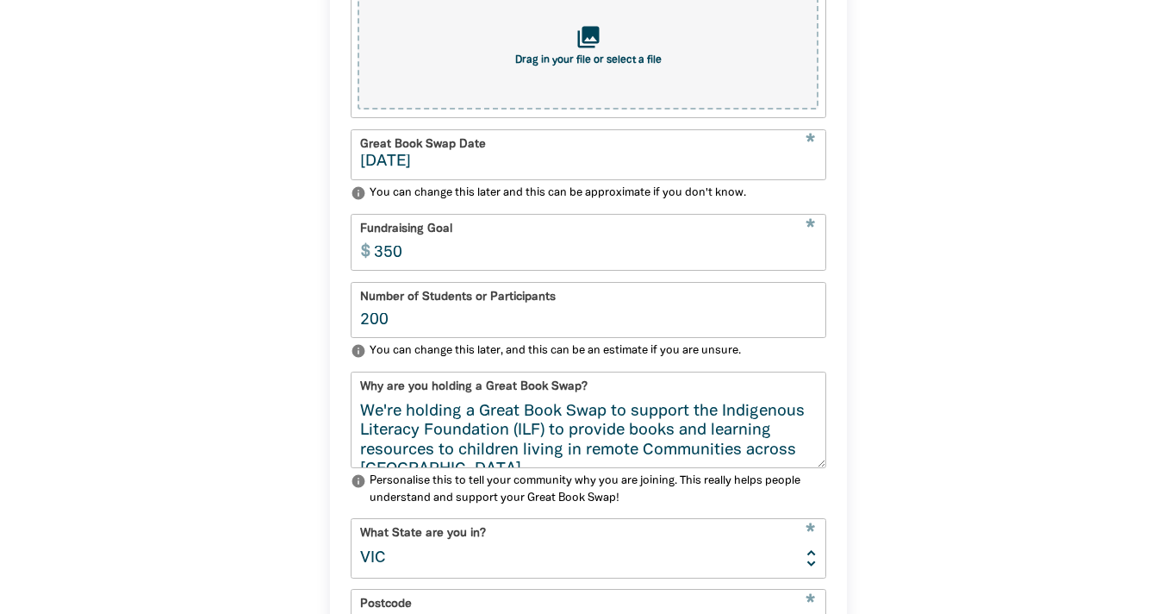
scroll to position [1174, 0]
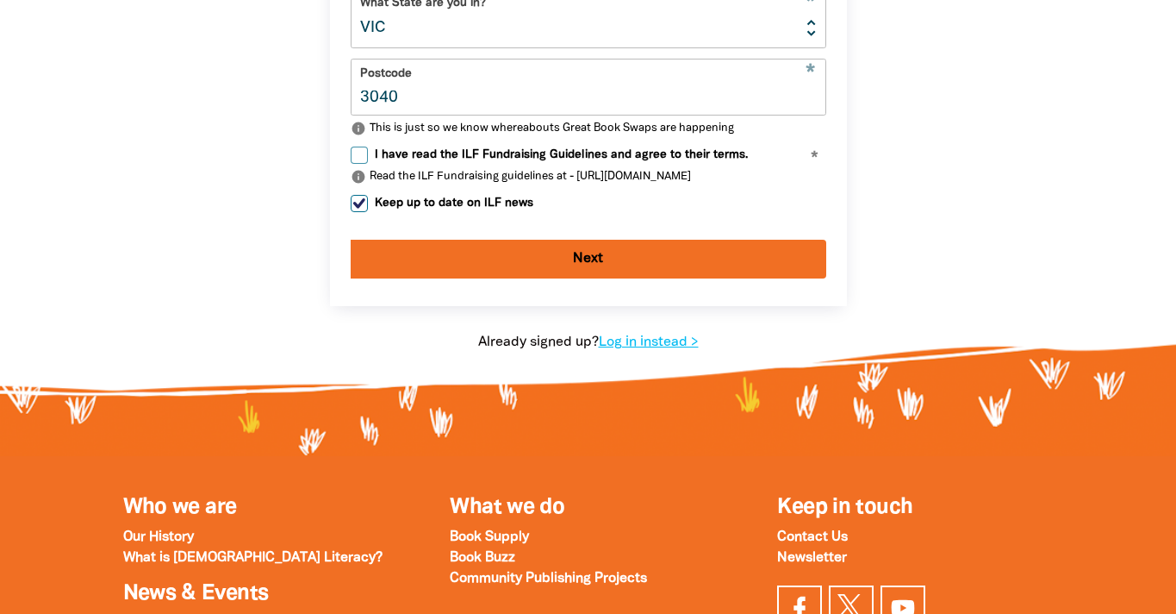
type input "200"
click at [369, 152] on label "I have read the ILF Fundraising Guidelines and agree to their terms." at bounding box center [549, 154] width 397 height 17
click at [368, 152] on input "I have read the ILF Fundraising Guidelines and agree to their terms." at bounding box center [359, 154] width 17 height 17
checkbox input "true"
click at [599, 255] on button "Next" at bounding box center [589, 259] width 476 height 39
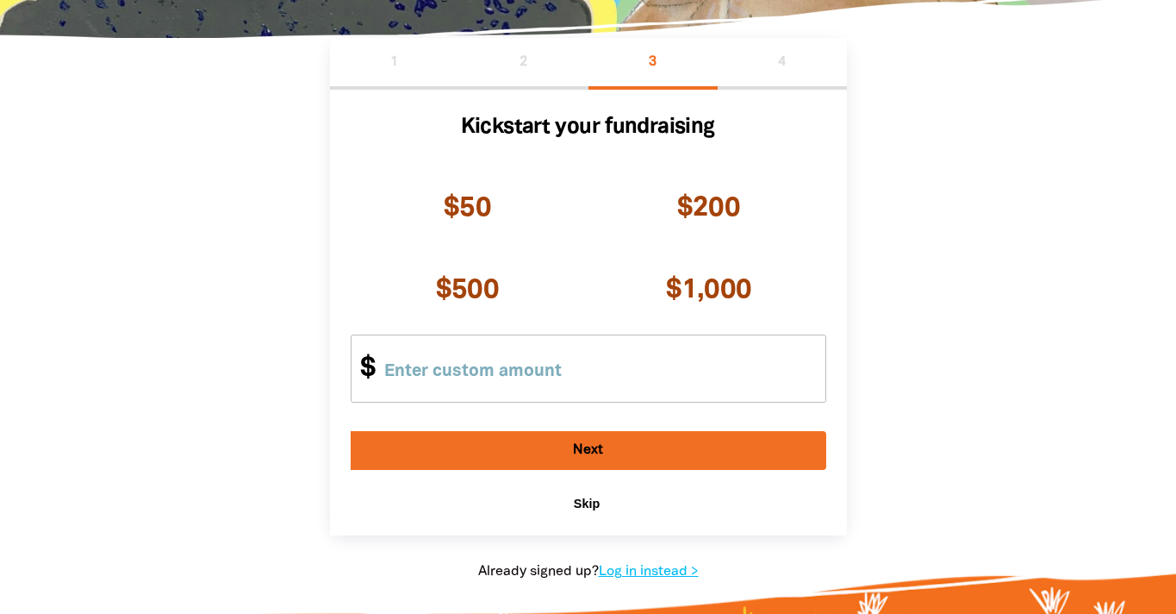
scroll to position [342, 0]
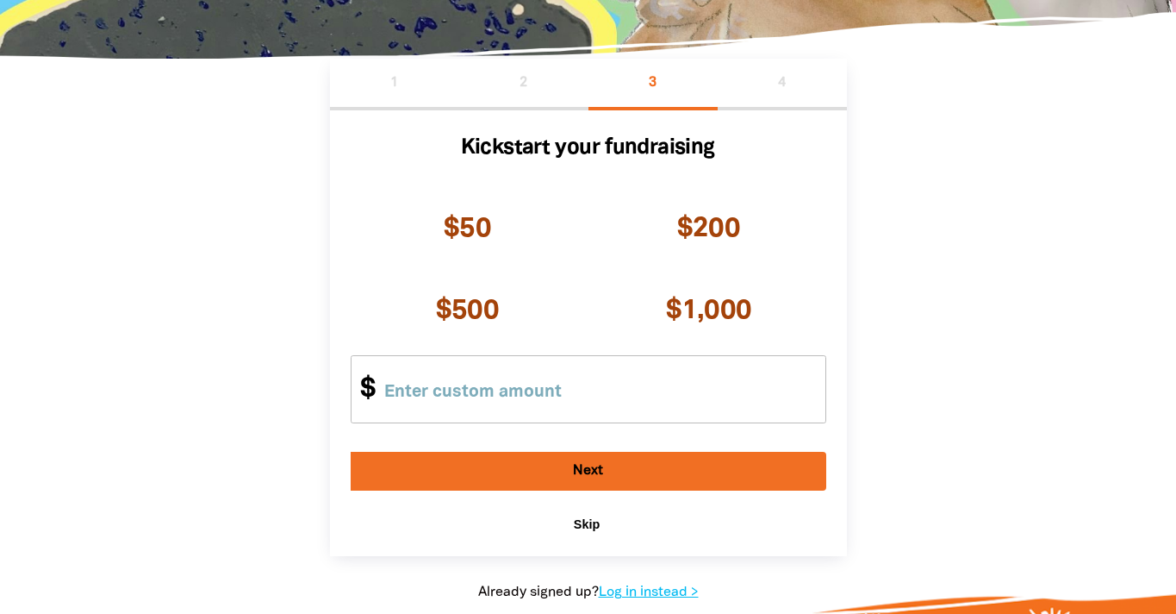
click at [569, 525] on button "Skip chevron_right" at bounding box center [588, 524] width 39 height 17
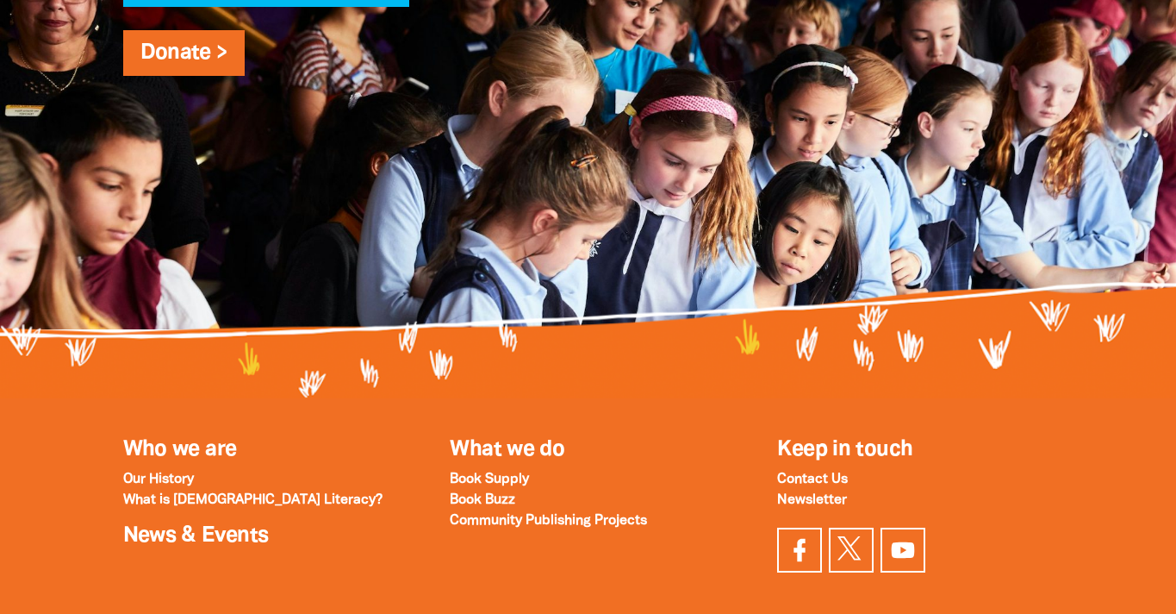
scroll to position [1696, 0]
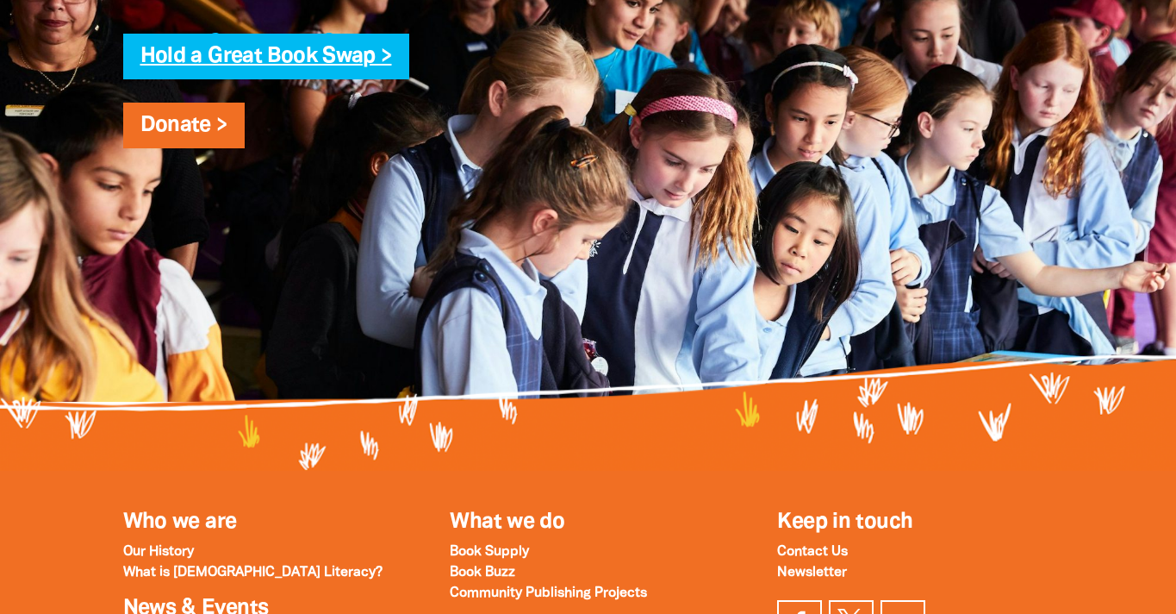
click at [171, 66] on link "Hold a Great Book Swap >" at bounding box center [266, 57] width 252 height 20
select select "early-learning"
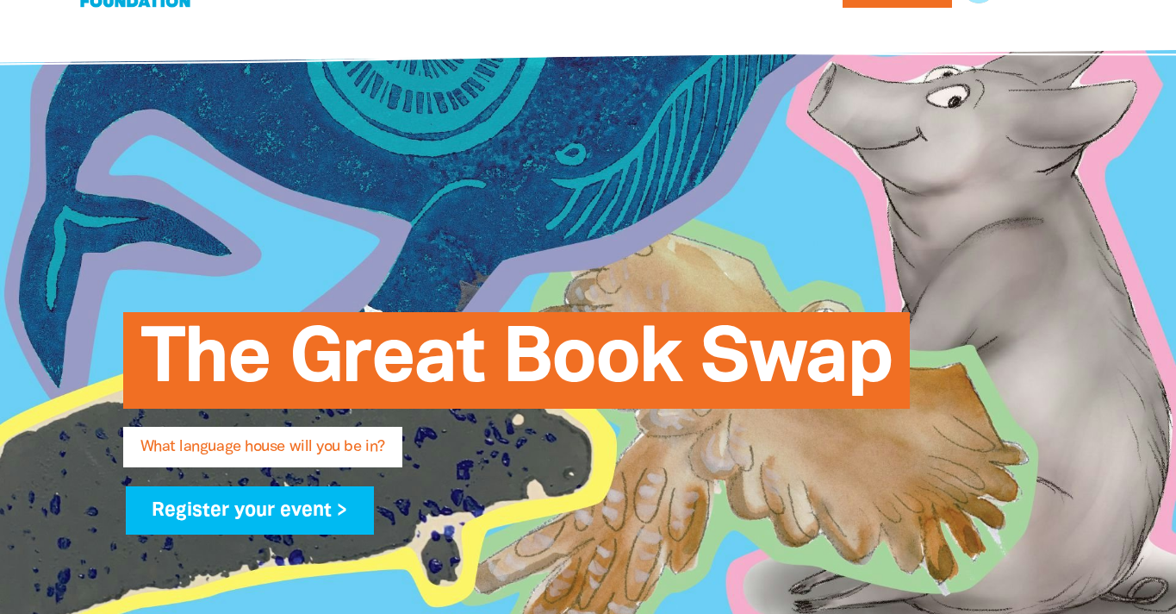
scroll to position [274, 0]
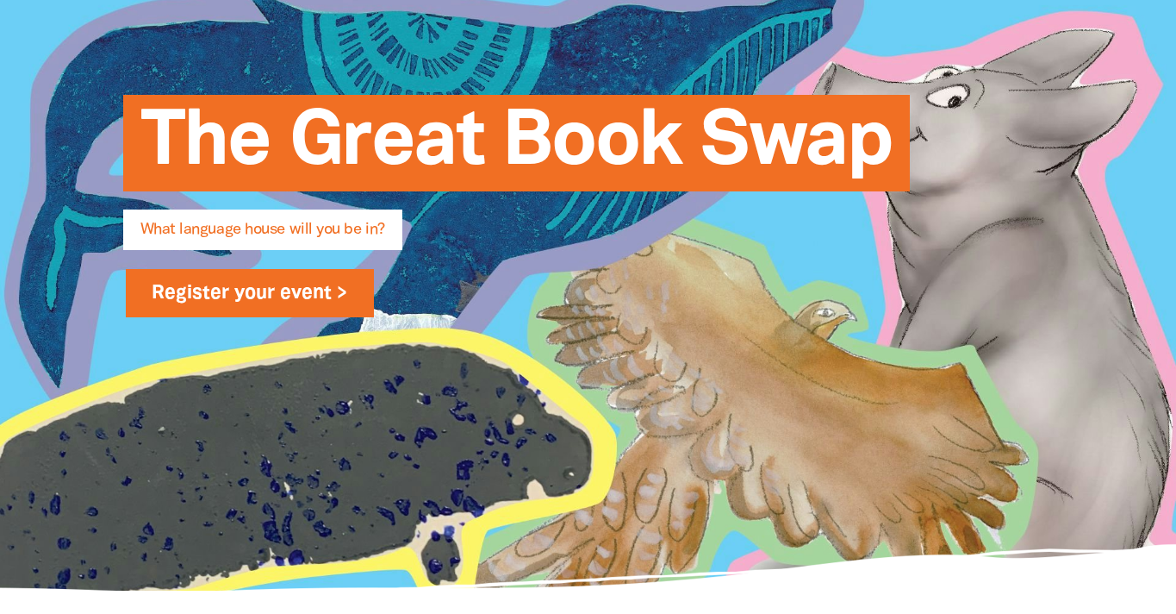
click at [209, 292] on link "Register your event >" at bounding box center [250, 293] width 249 height 48
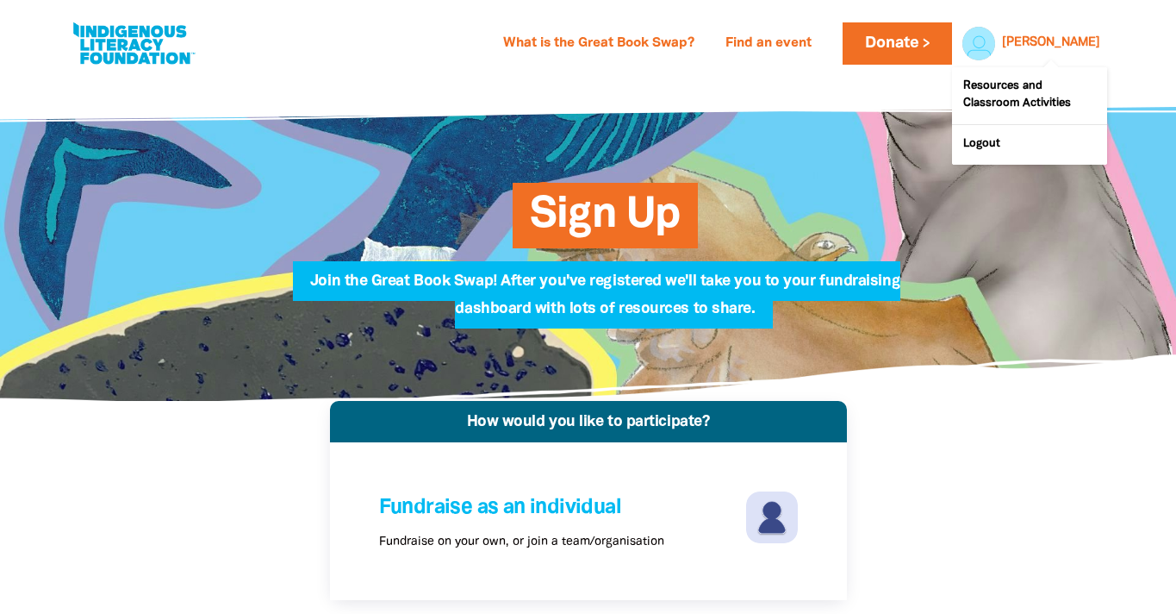
click at [1094, 46] on link "[PERSON_NAME]" at bounding box center [1051, 43] width 98 height 12
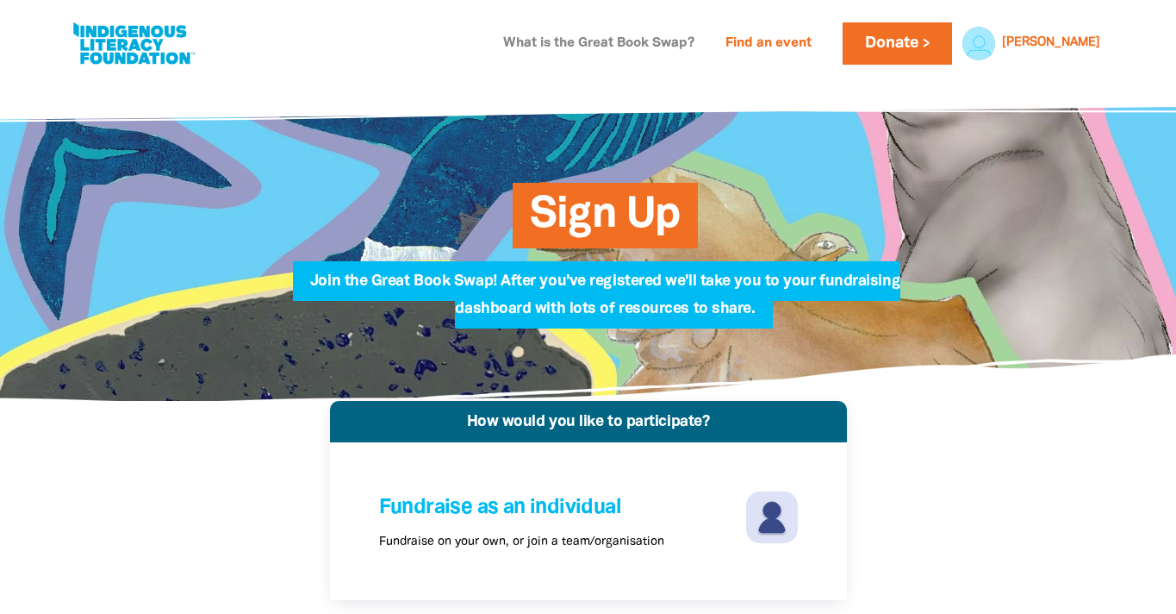
click at [694, 45] on link "What is the Great Book Swap?" at bounding box center [599, 44] width 212 height 28
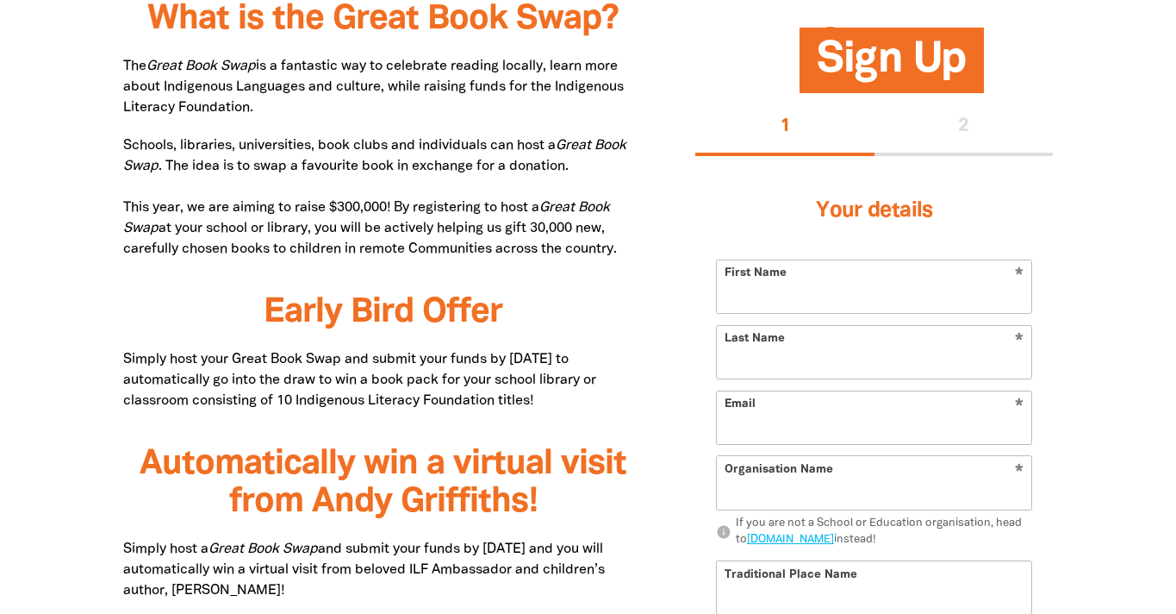
type input "[PERSON_NAME]"
type input "Poh"
type input "[EMAIL_ADDRESS][DOMAIN_NAME]"
type input "[GEOGRAPHIC_DATA][PERSON_NAME]"
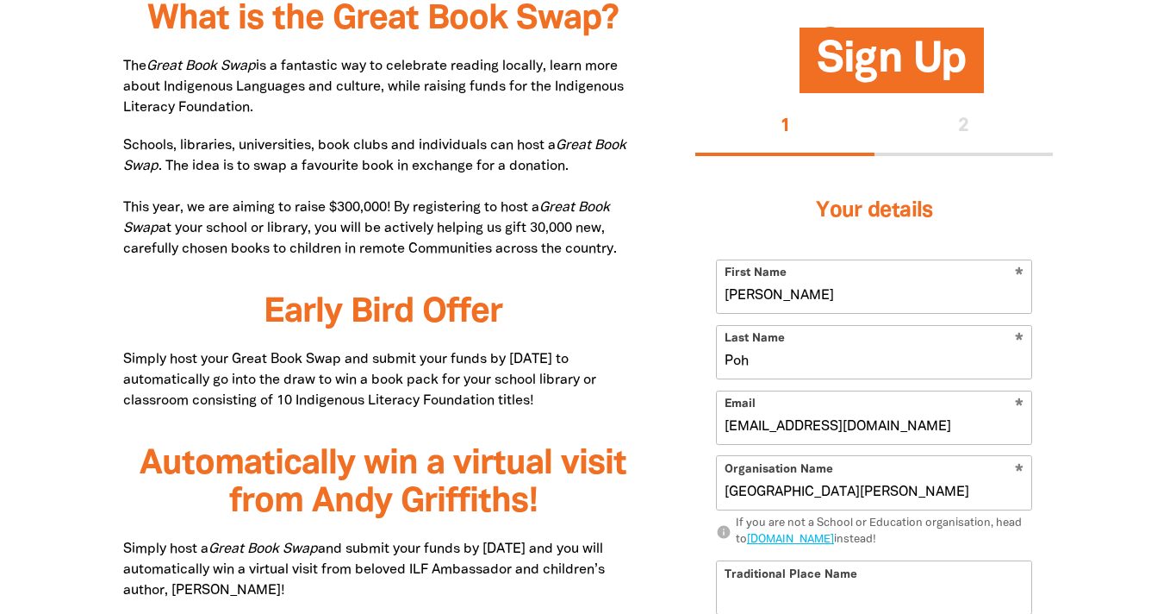
select select "early-learning"
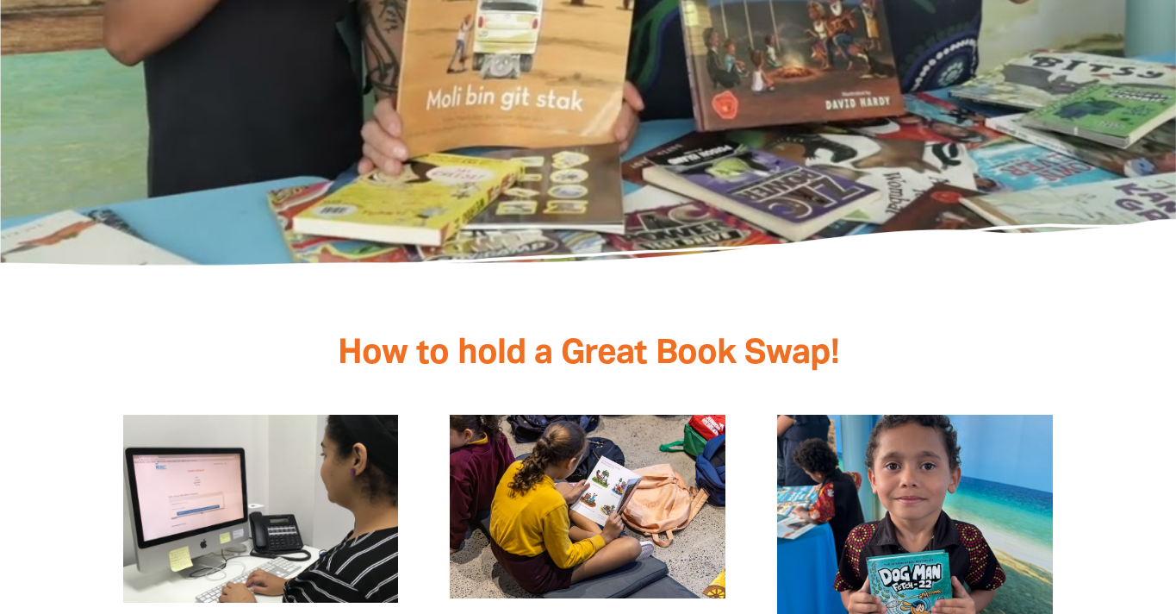
scroll to position [3835, 0]
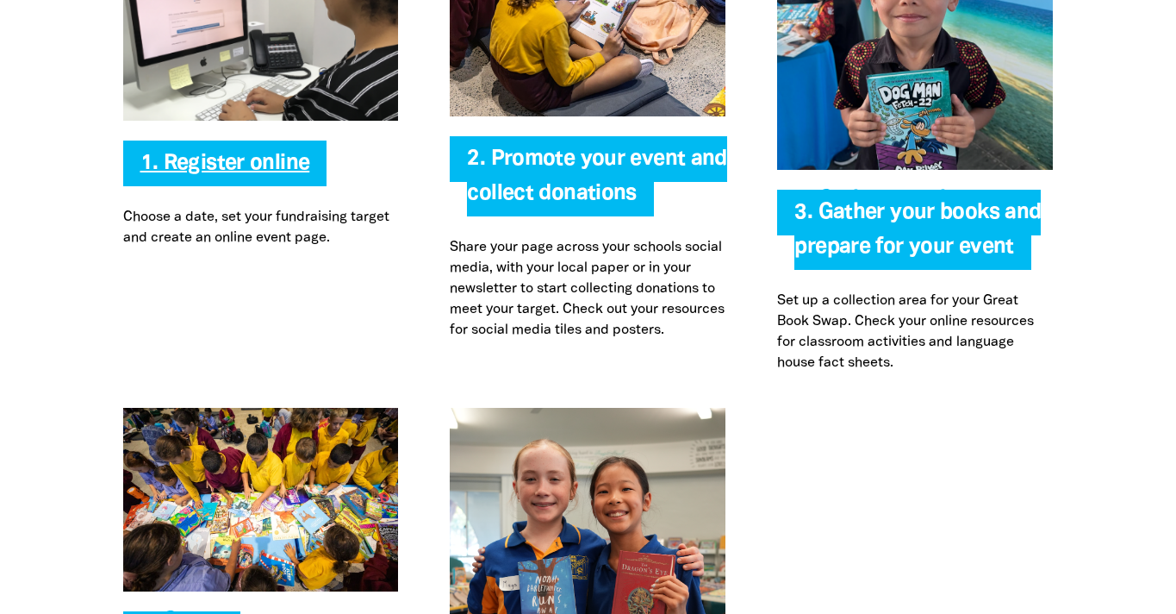
click at [209, 153] on link "1. Register online" at bounding box center [225, 163] width 170 height 20
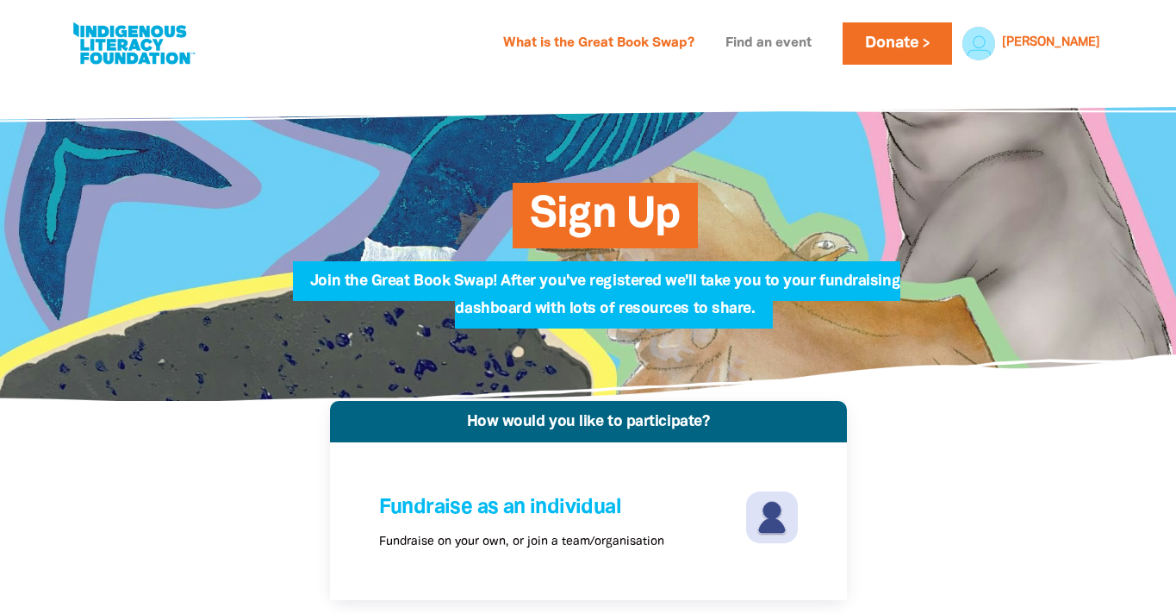
click at [816, 53] on link "Find an event" at bounding box center [768, 44] width 107 height 28
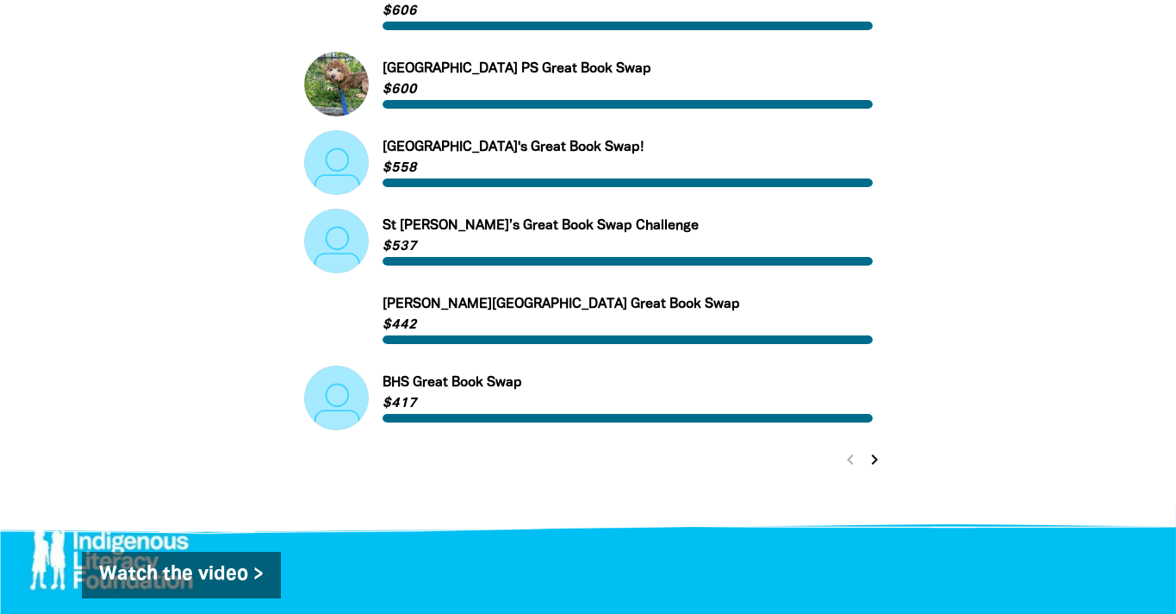
scroll to position [763, 0]
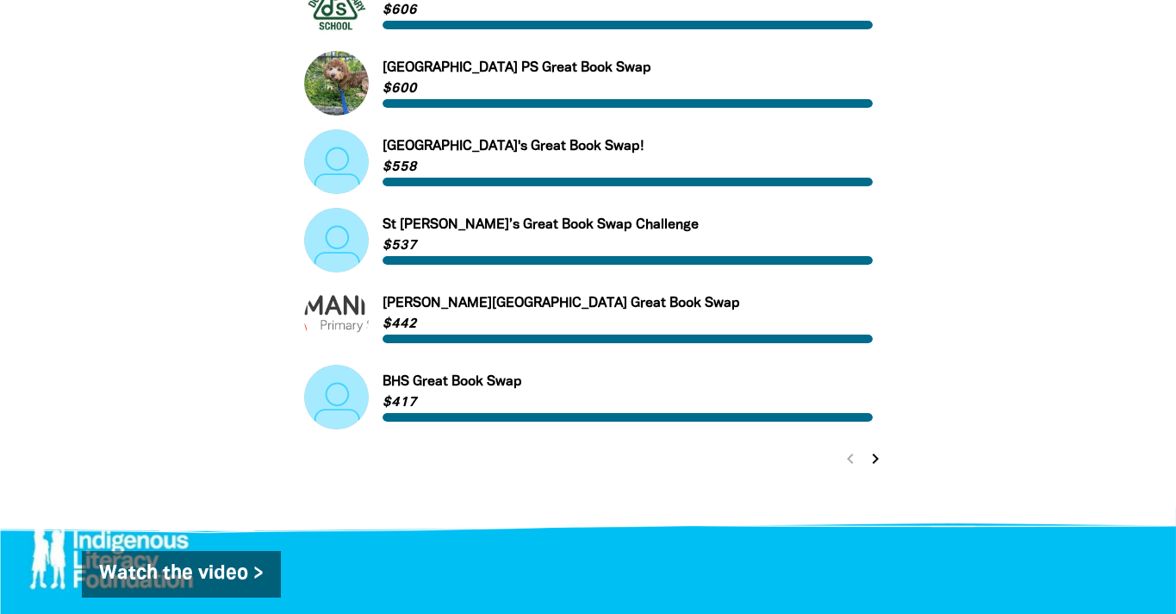
click at [869, 462] on icon "chevron_right" at bounding box center [875, 458] width 21 height 21
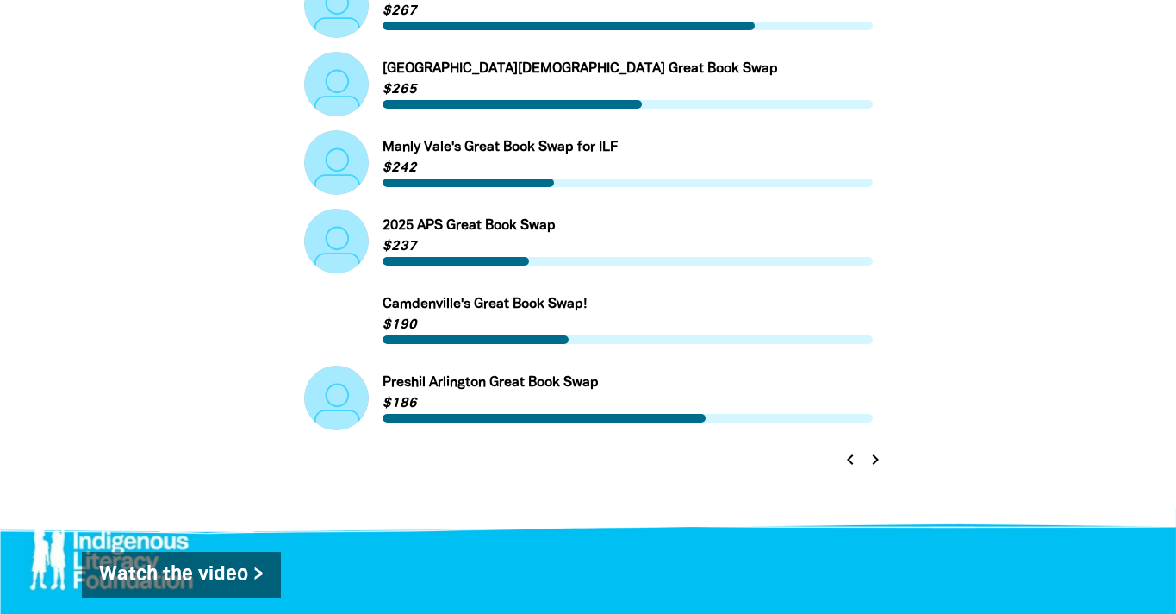
scroll to position [830, 0]
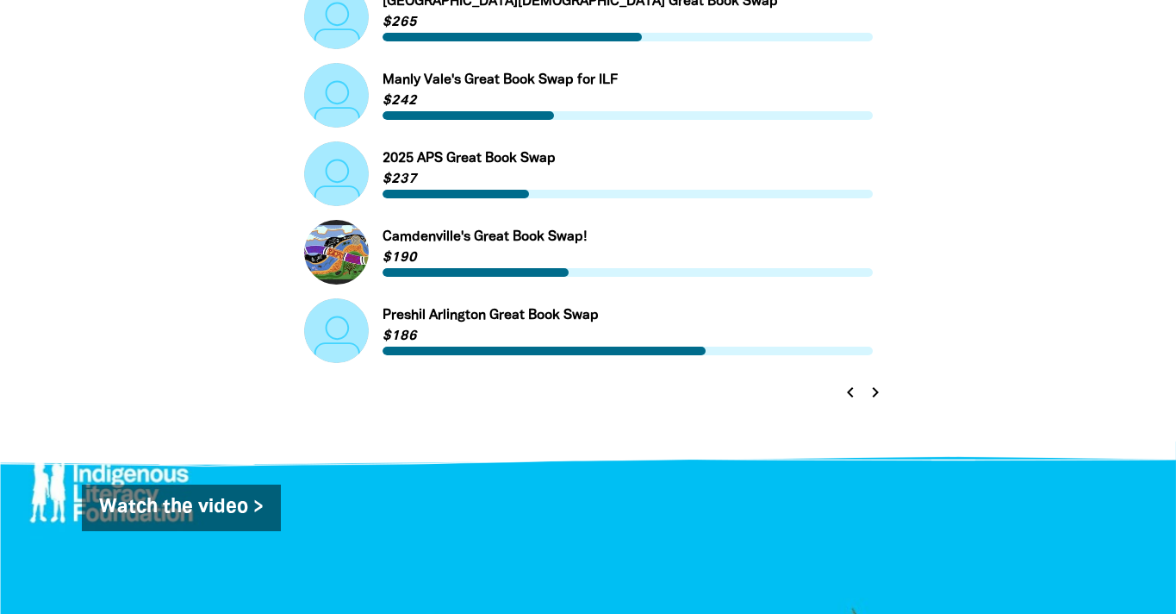
click at [878, 396] on icon "chevron_right" at bounding box center [875, 392] width 21 height 21
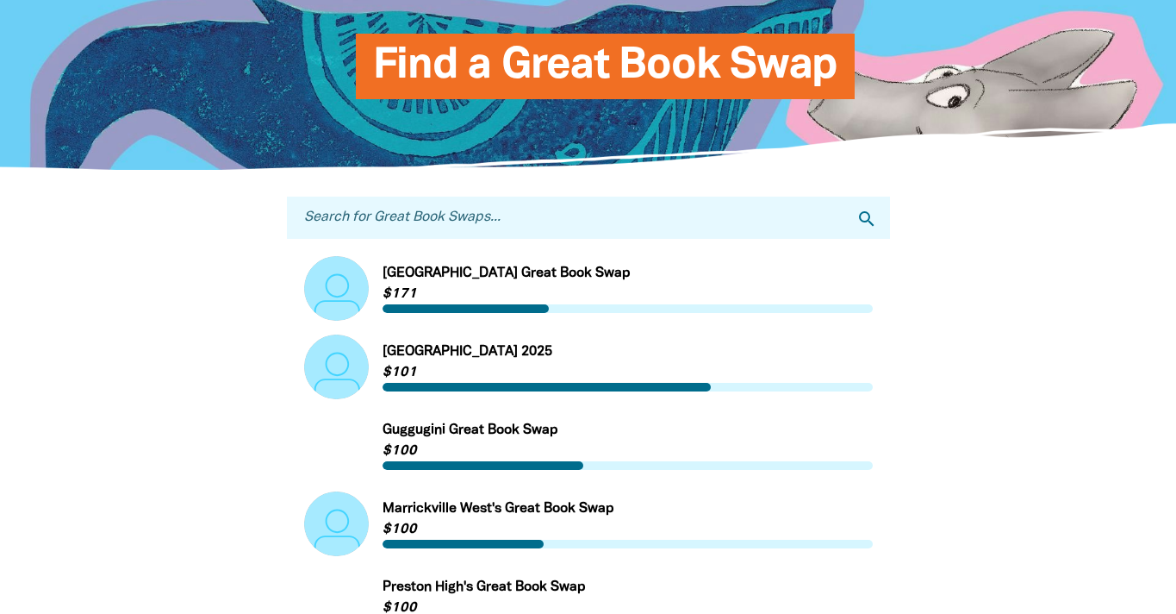
scroll to position [0, 0]
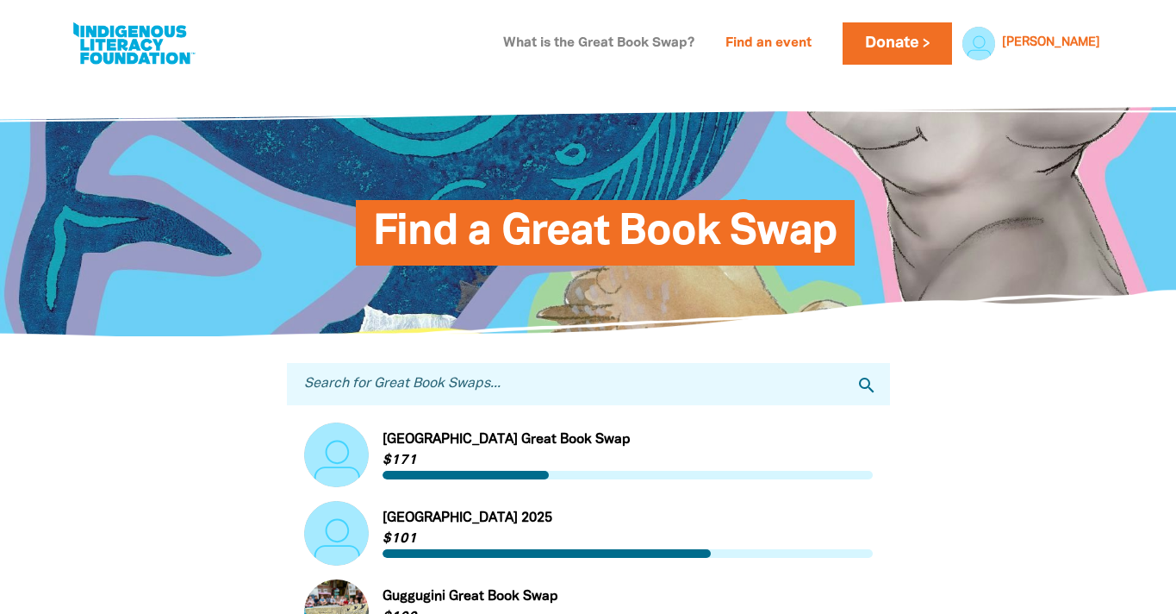
click at [672, 41] on link "What is the Great Book Swap?" at bounding box center [599, 44] width 212 height 28
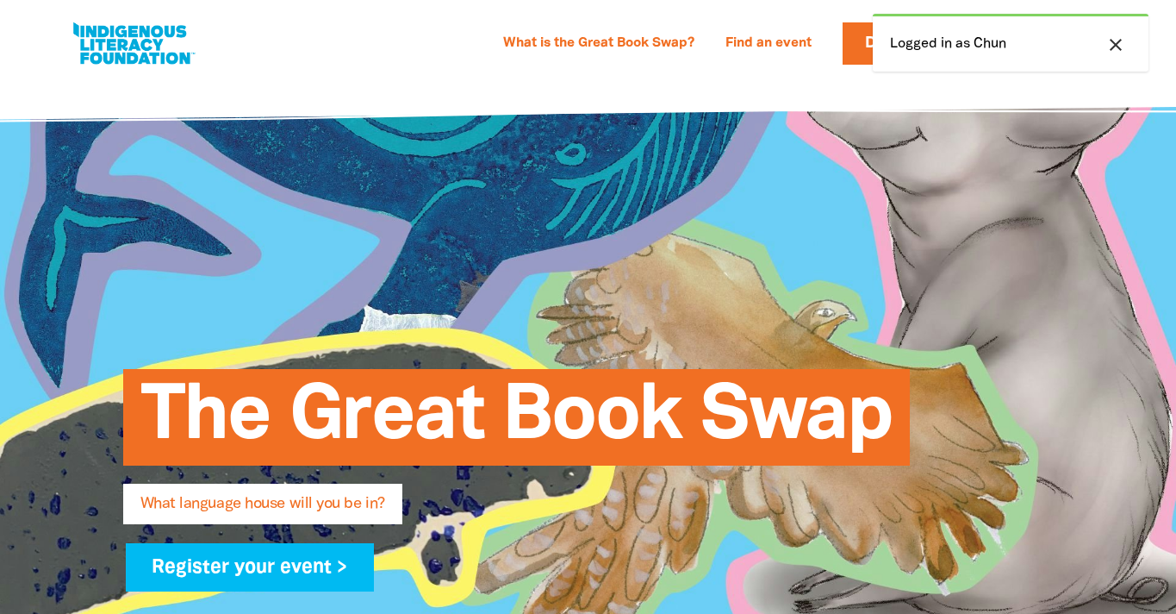
select select "early-learning"
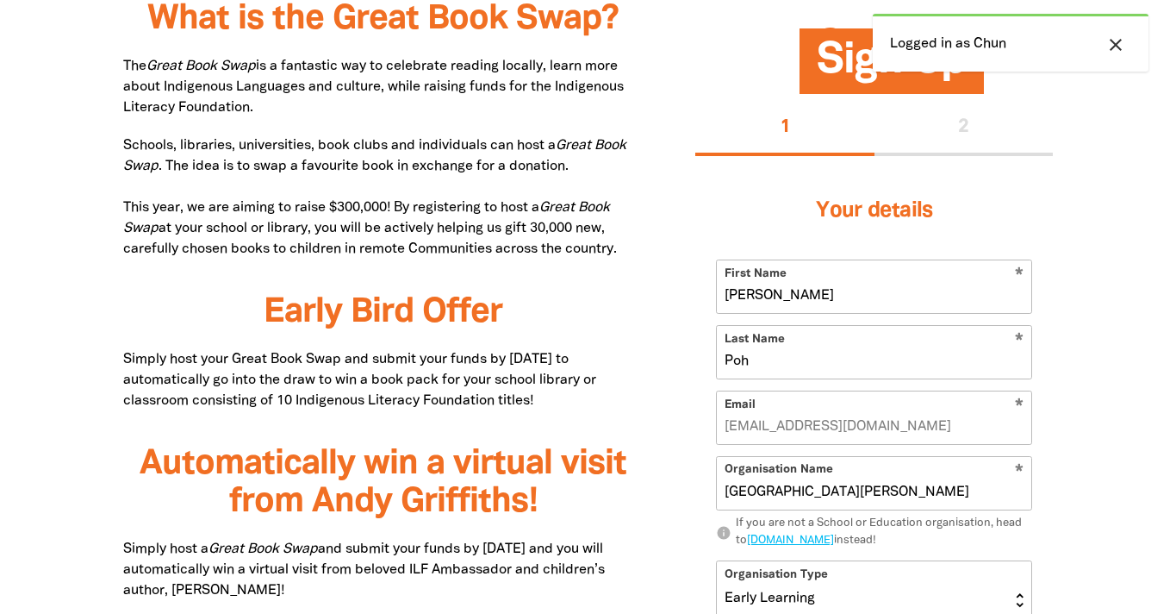
click at [1110, 41] on icon "close" at bounding box center [1116, 44] width 21 height 21
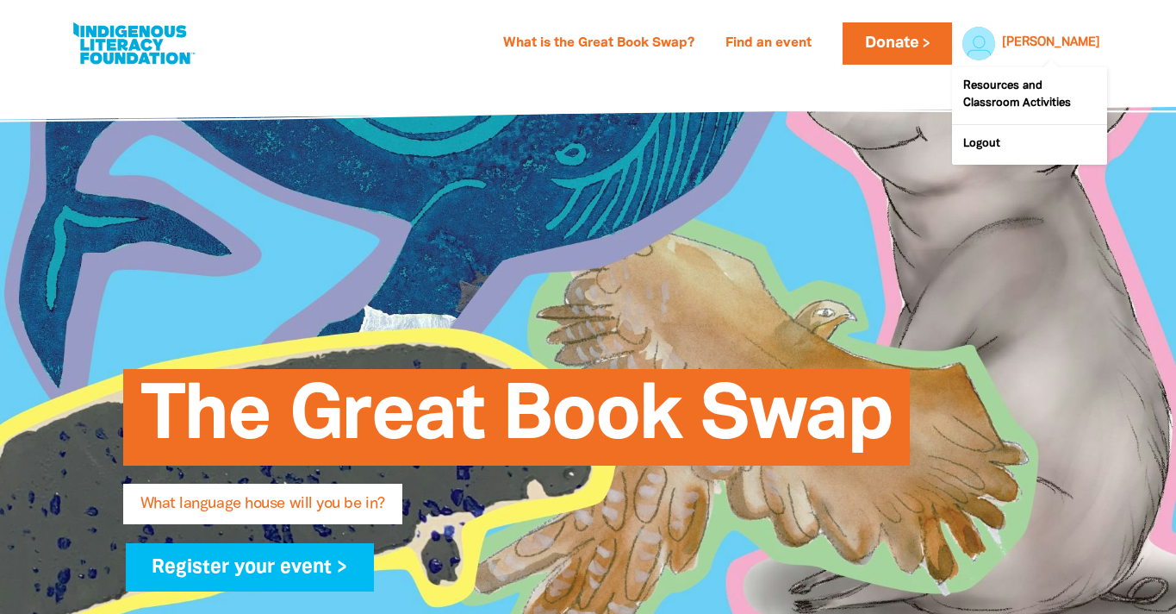
click at [1087, 35] on div "[PERSON_NAME]" at bounding box center [1051, 43] width 112 height 26
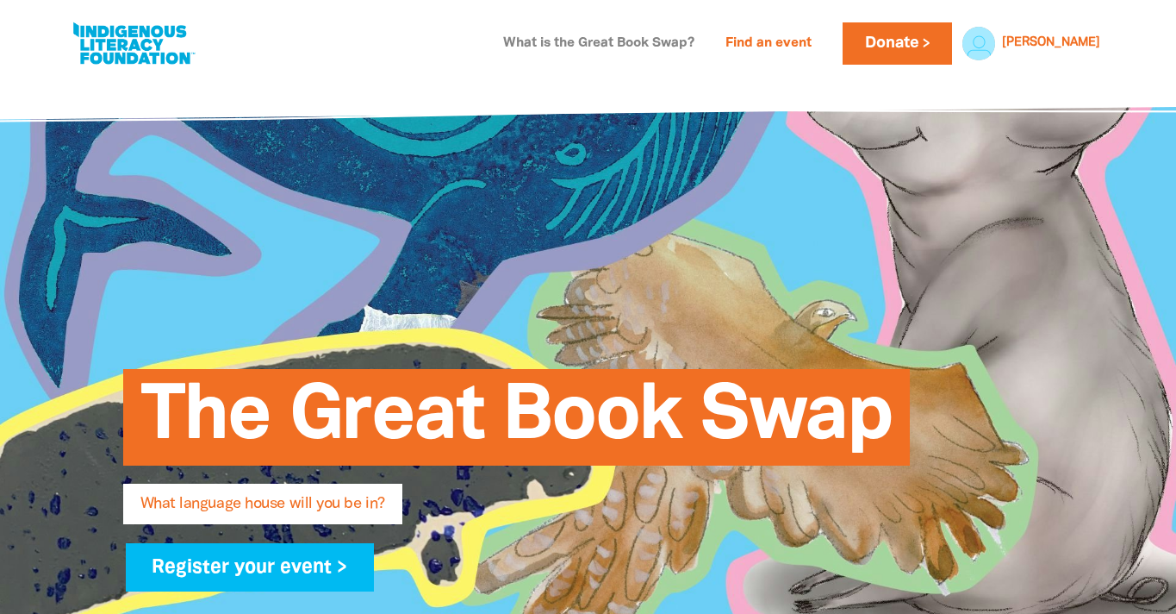
click at [639, 52] on link "What is the Great Book Swap?" at bounding box center [599, 44] width 212 height 28
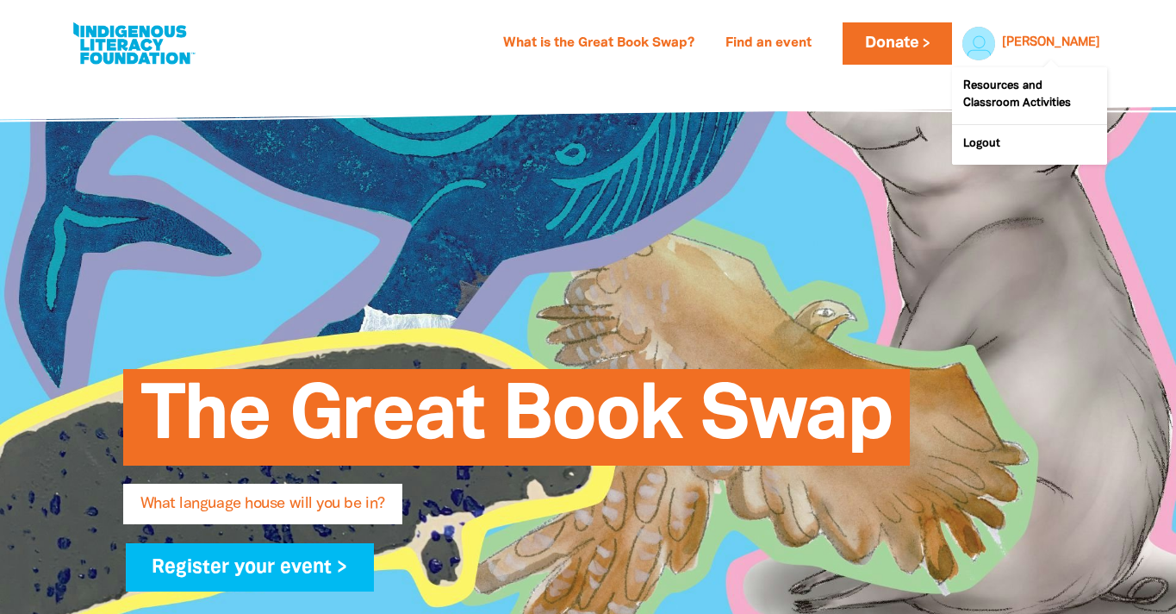
click at [1084, 42] on link "[PERSON_NAME]" at bounding box center [1051, 43] width 98 height 12
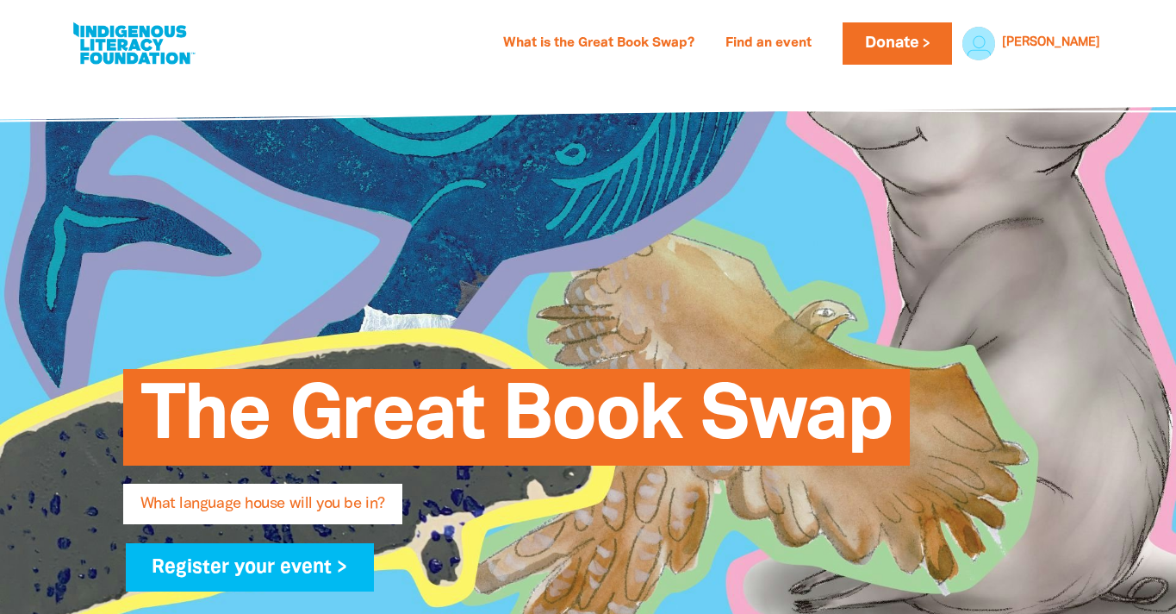
click at [116, 47] on link at bounding box center [133, 43] width 129 height 53
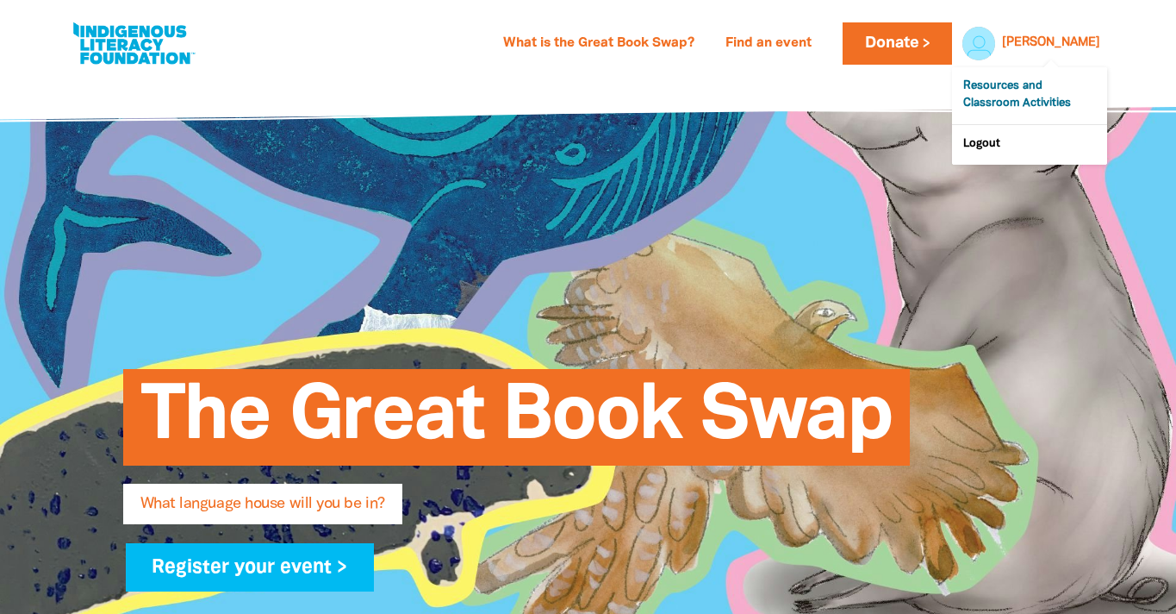
click at [1044, 97] on link "Resources and Classroom Activities" at bounding box center [1029, 95] width 155 height 57
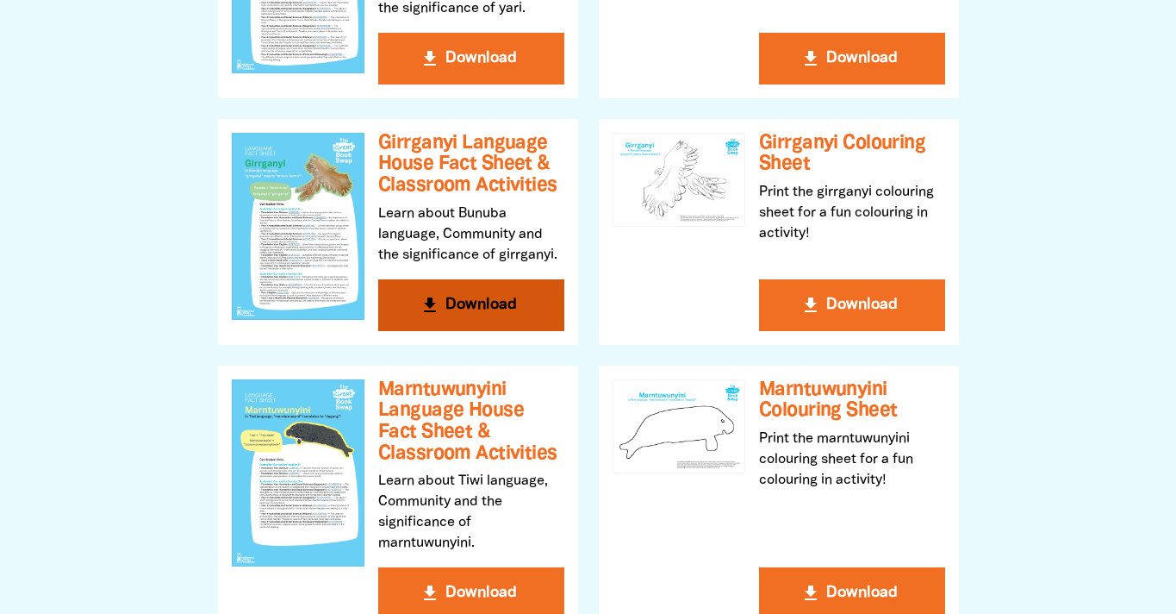
scroll to position [776, 0]
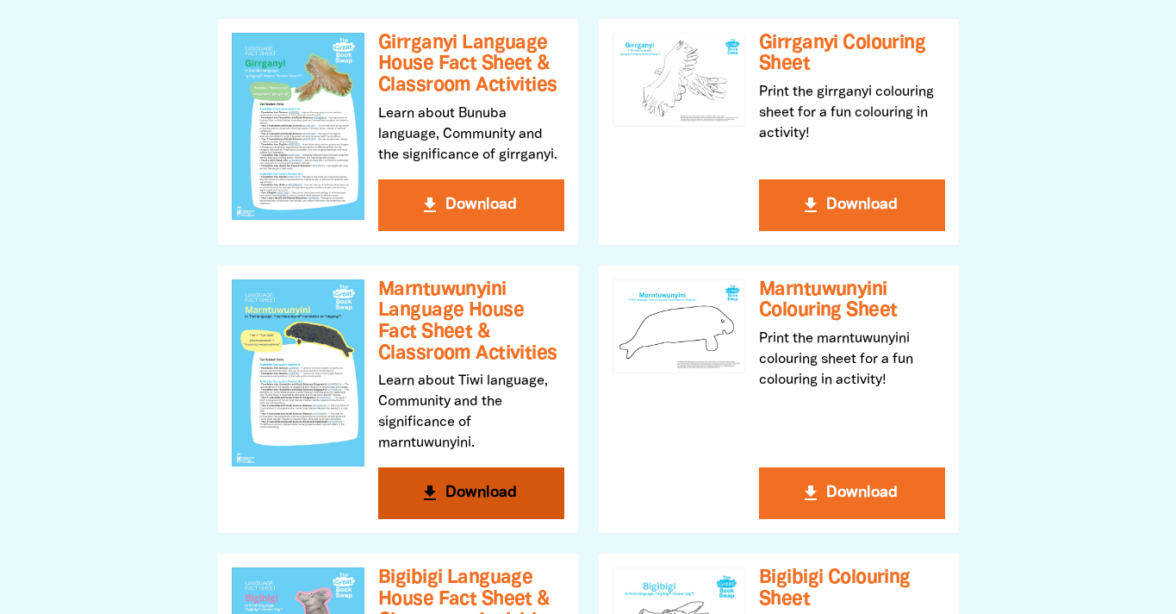
click at [420, 487] on icon "get_app" at bounding box center [430, 493] width 21 height 21
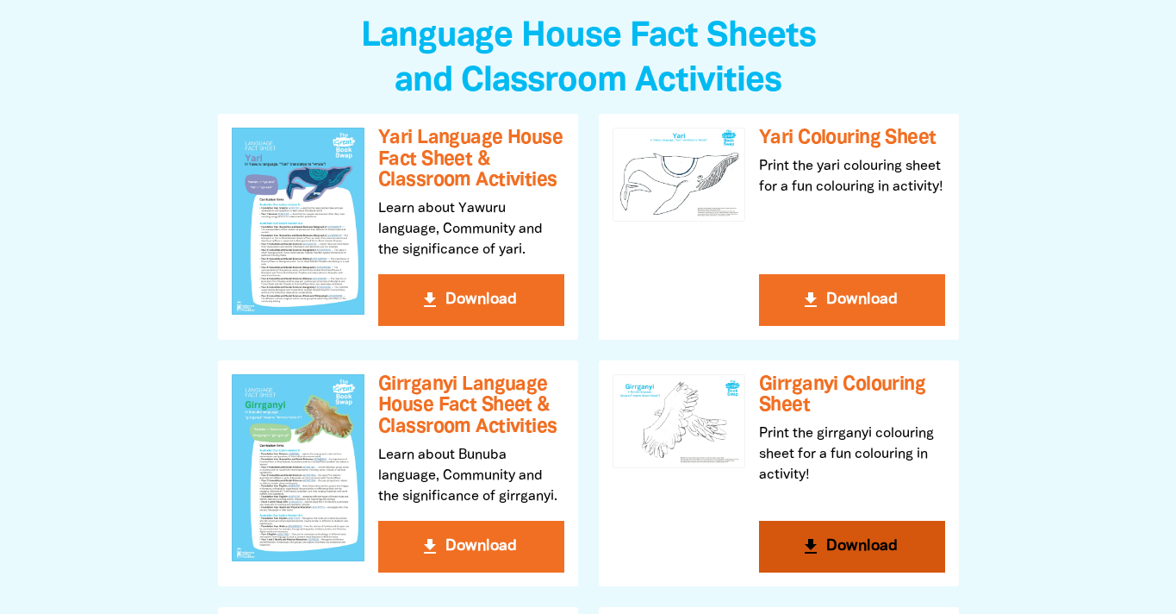
scroll to position [0, 0]
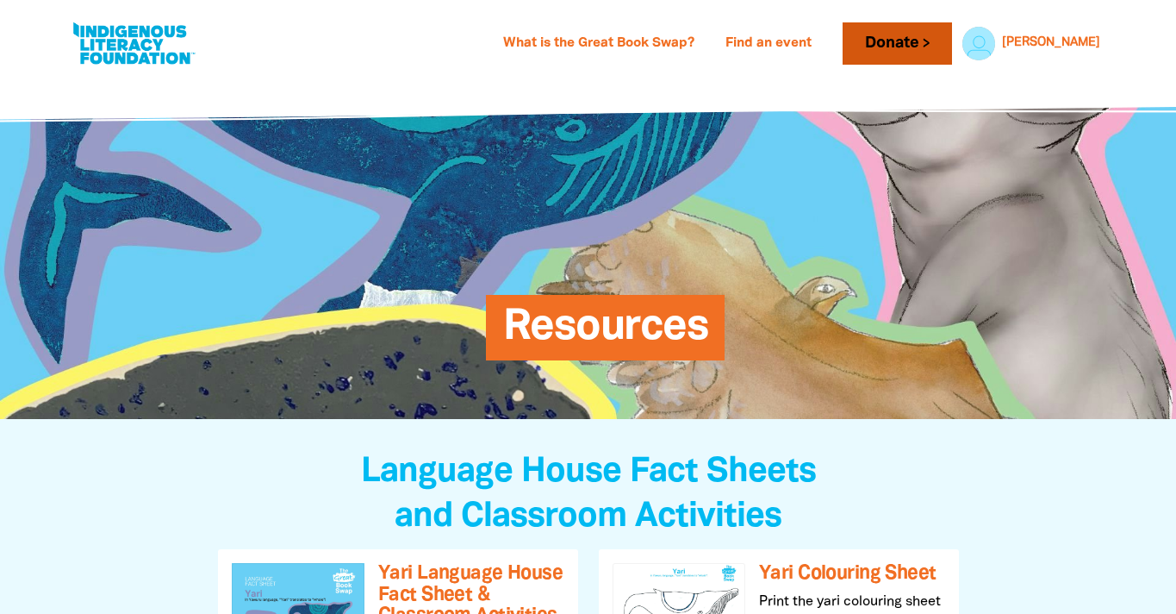
click at [926, 44] on link "Donate" at bounding box center [897, 43] width 109 height 42
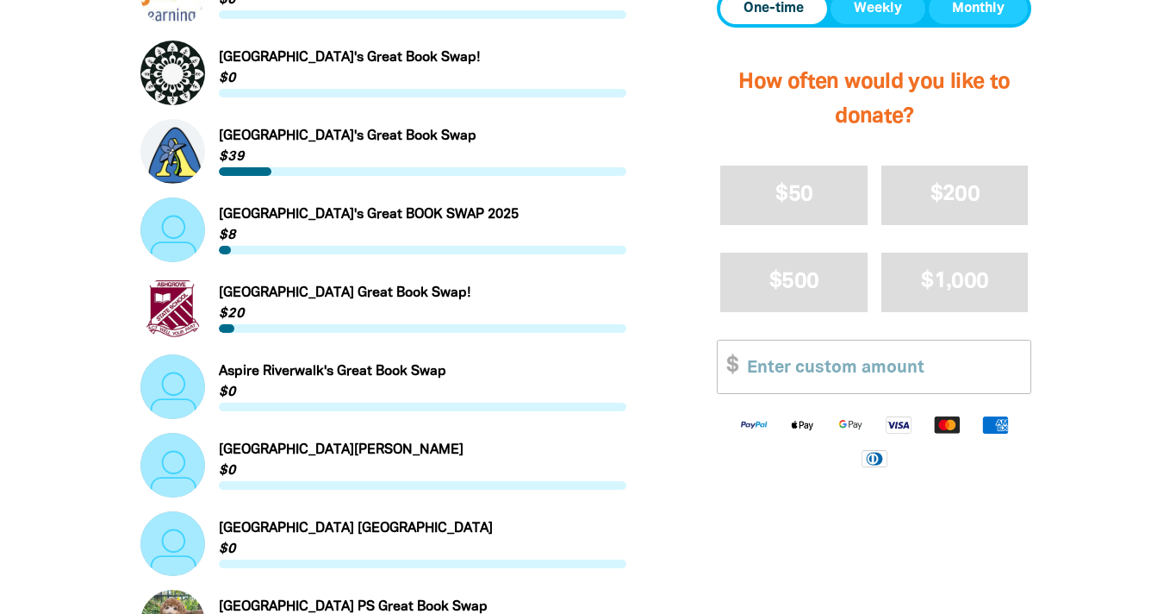
scroll to position [1063, 0]
click at [334, 456] on link "Link to [GEOGRAPHIC_DATA][PERSON_NAME]" at bounding box center [383, 465] width 487 height 65
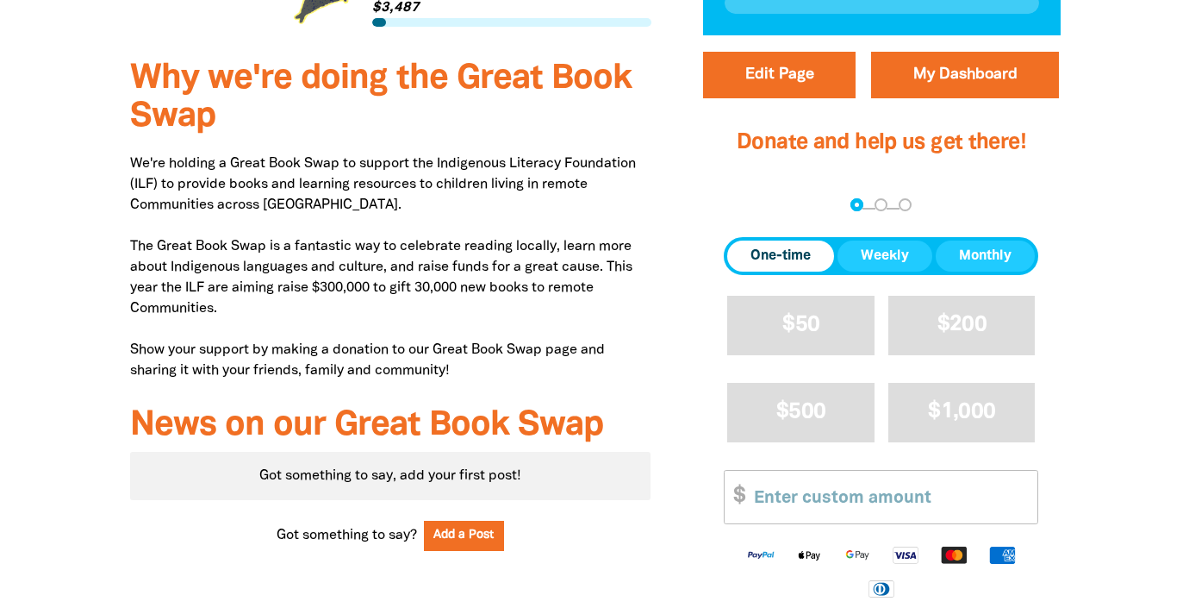
scroll to position [345, 0]
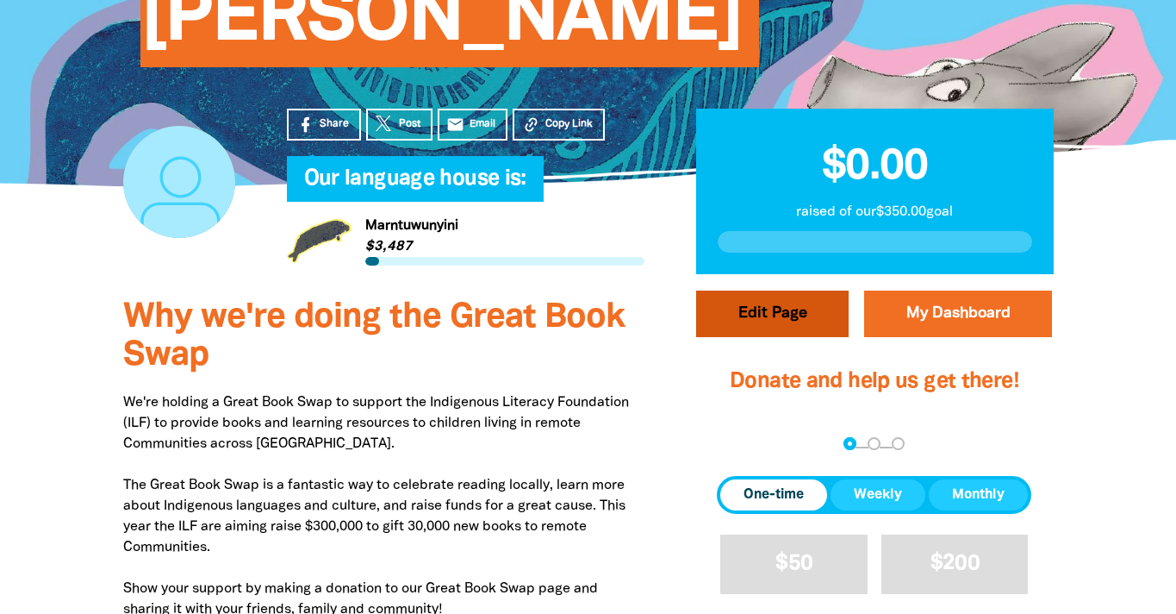
click at [763, 290] on button "Edit Page" at bounding box center [772, 313] width 153 height 47
select select "VIC"
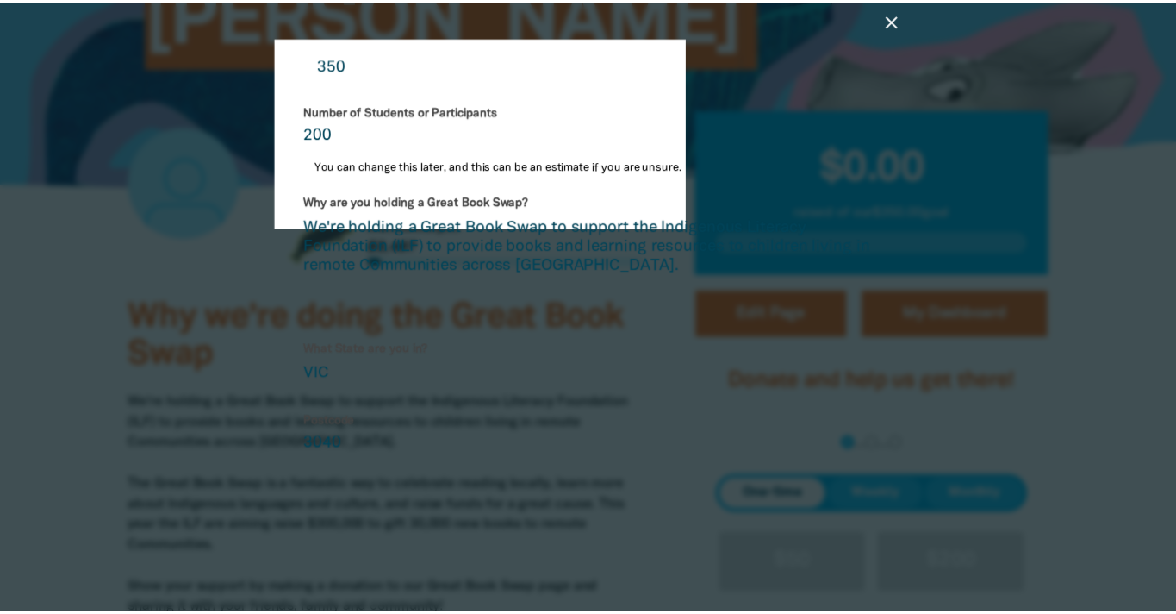
scroll to position [469, 0]
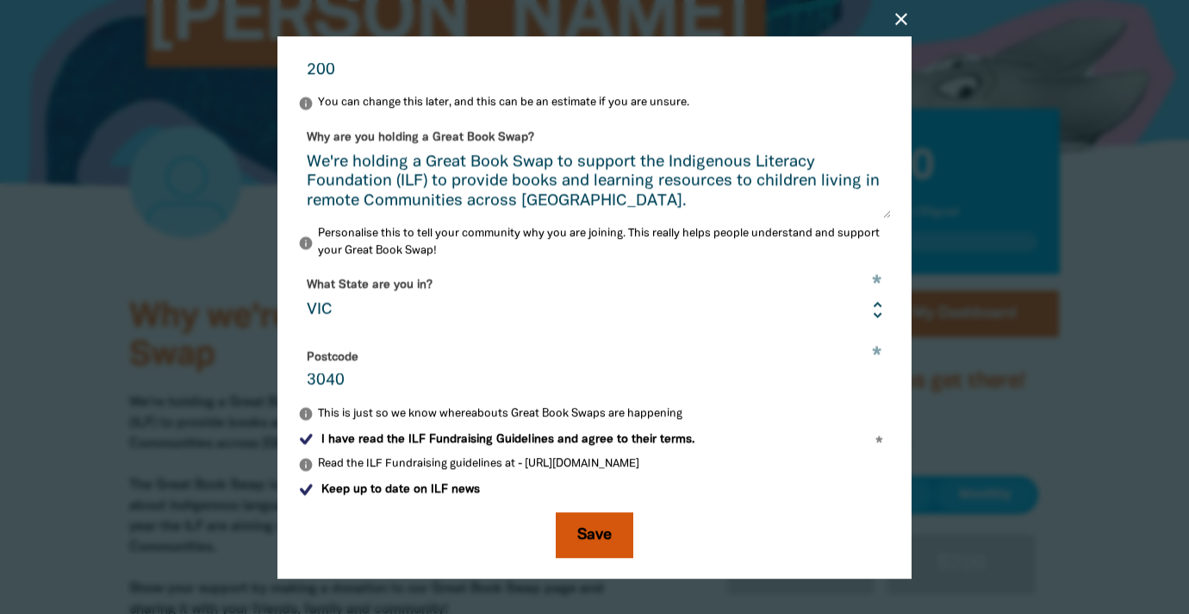
click at [598, 529] on button "Save" at bounding box center [595, 534] width 78 height 47
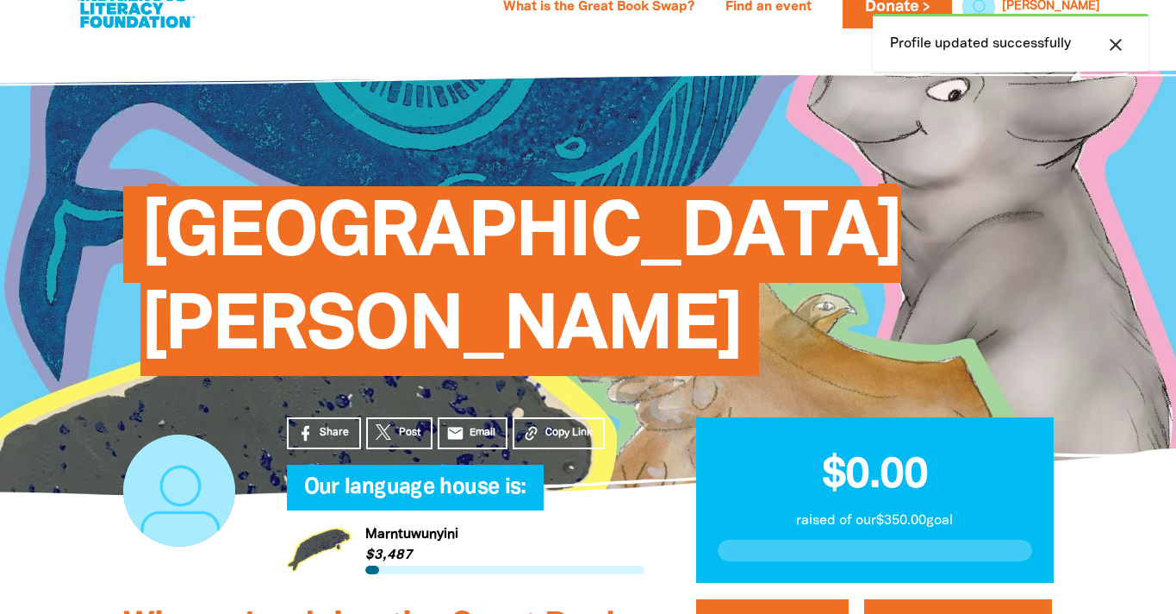
scroll to position [0, 0]
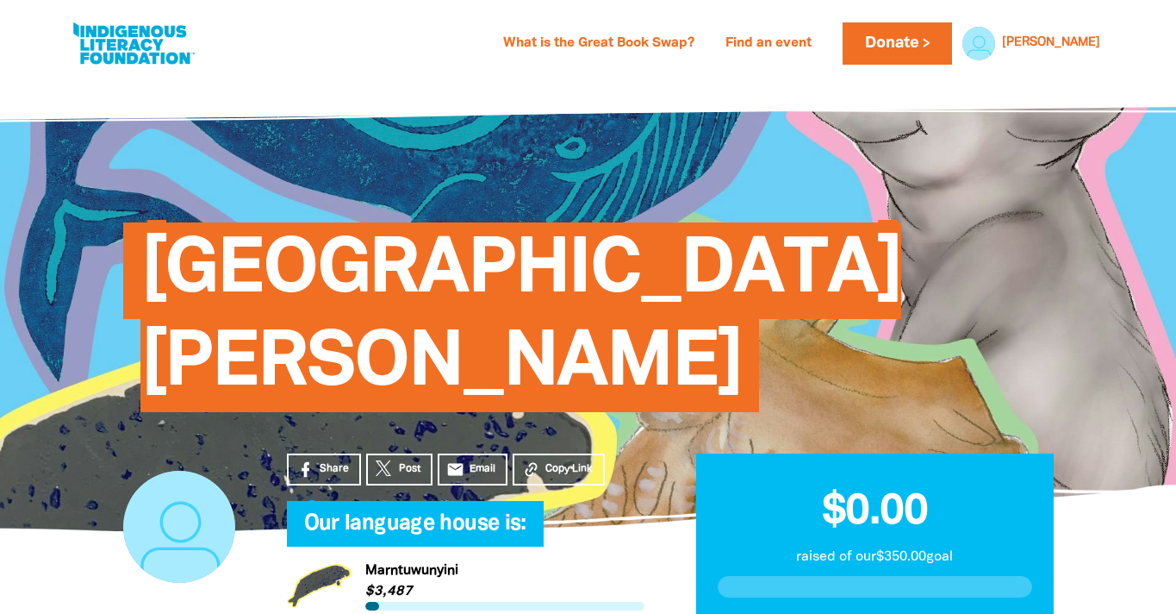
click at [398, 553] on link "Link to Marntuwunyini" at bounding box center [466, 585] width 358 height 65
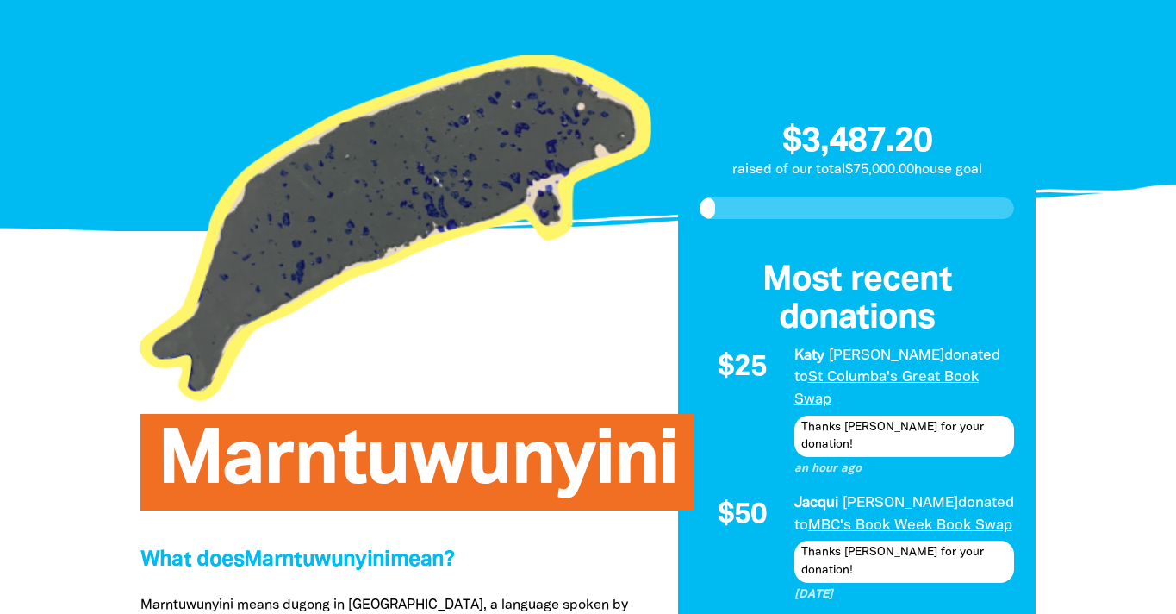
scroll to position [321, 0]
